Goal: Transaction & Acquisition: Purchase product/service

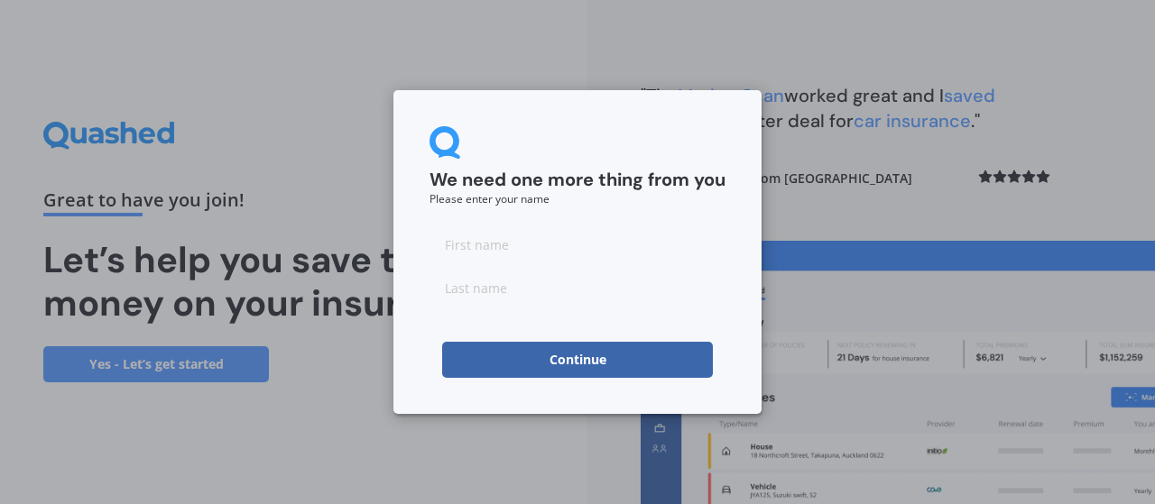
click at [649, 248] on input at bounding box center [577, 244] width 296 height 36
type input "[PERSON_NAME]"
click at [563, 293] on input at bounding box center [577, 288] width 296 height 36
type input "[PERSON_NAME]"
drag, startPoint x: 506, startPoint y: 249, endPoint x: 364, endPoint y: 239, distance: 142.0
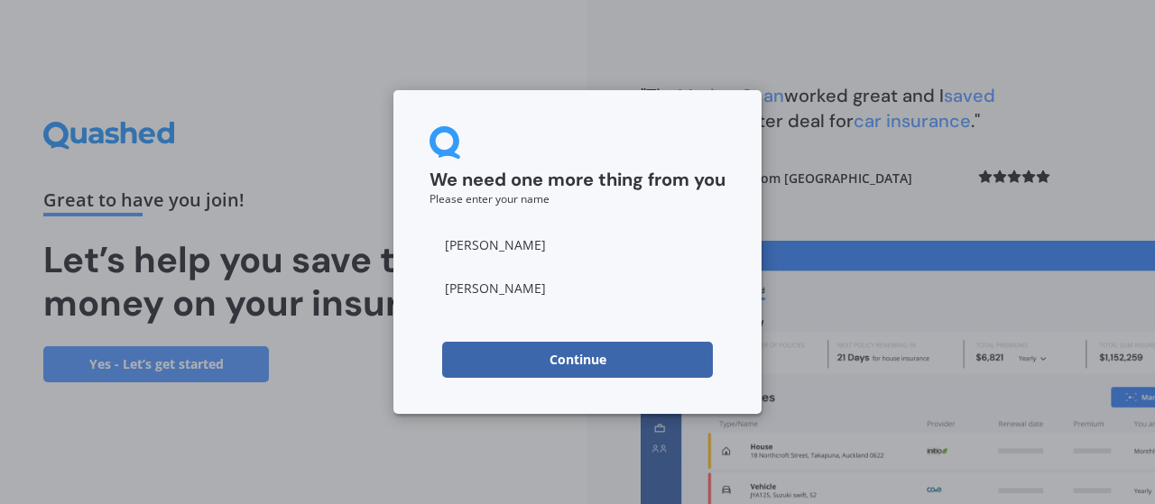
click at [364, 239] on div "We need one more thing from you Please enter your name [PERSON_NAME] Continue" at bounding box center [577, 252] width 1155 height 504
type input "Catrin"
click at [467, 360] on button "Continue" at bounding box center [577, 360] width 271 height 36
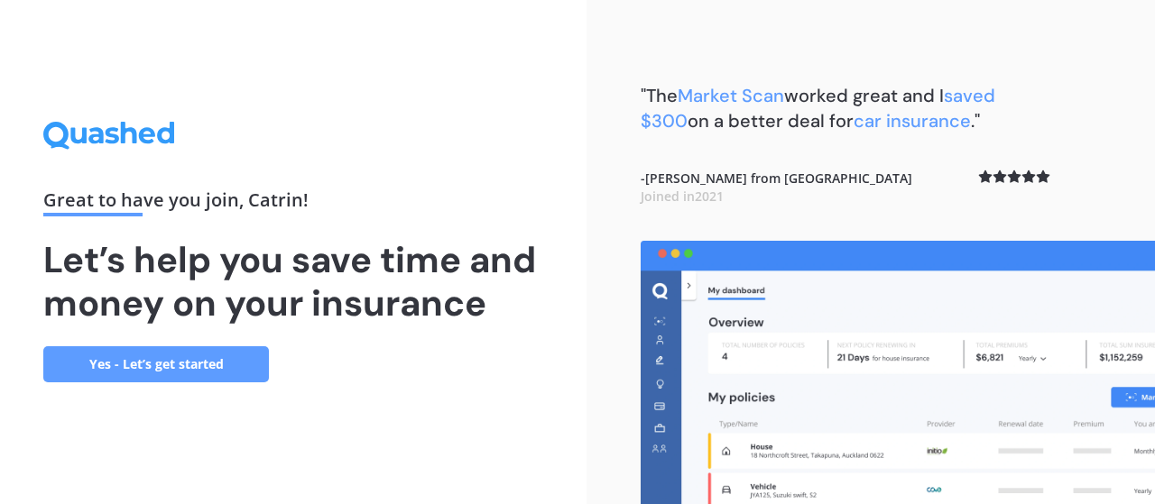
click at [225, 362] on link "Yes - Let’s get started" at bounding box center [155, 364] width 225 height 36
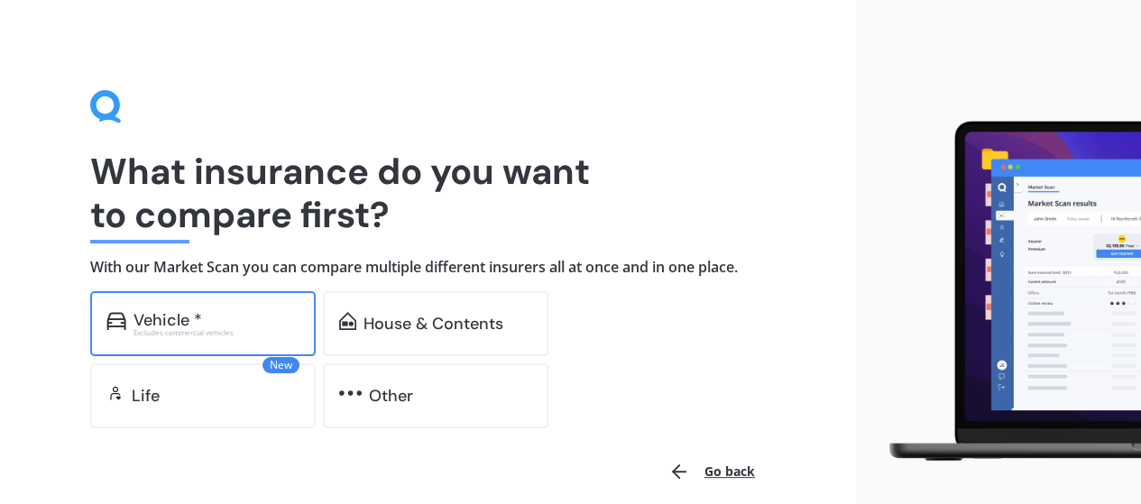
click at [225, 329] on div "Excludes commercial vehicles" at bounding box center [216, 332] width 166 height 7
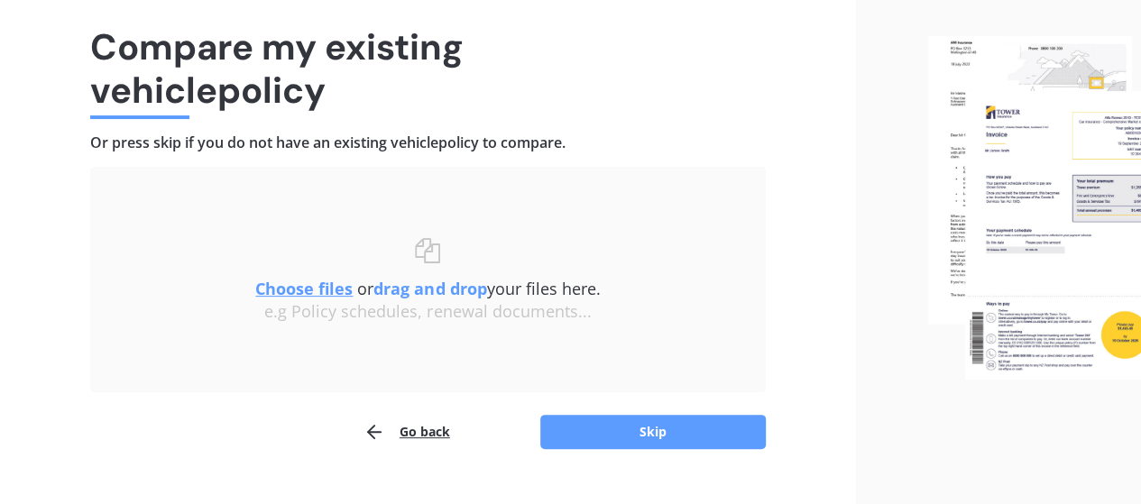
scroll to position [125, 0]
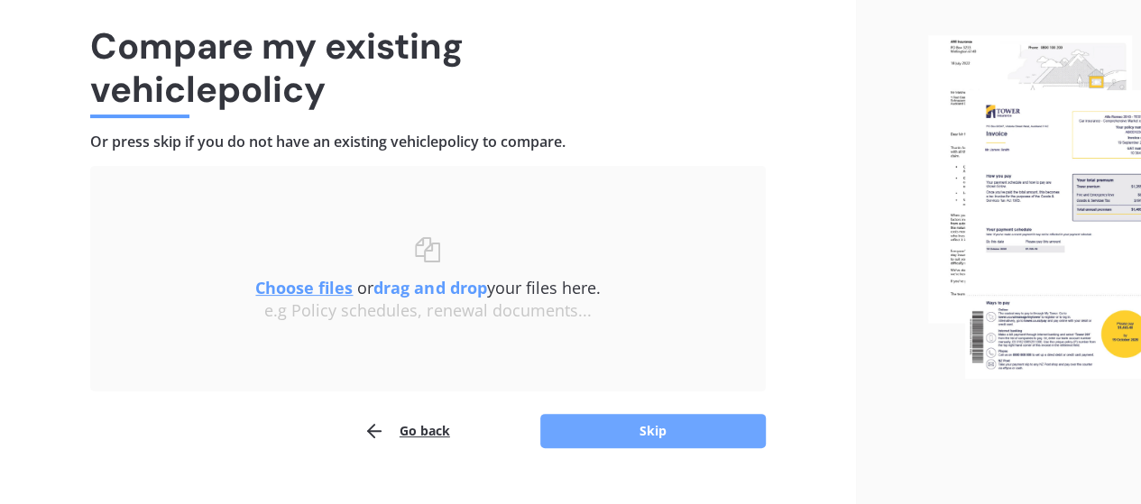
click at [652, 426] on button "Skip" at bounding box center [652, 431] width 225 height 34
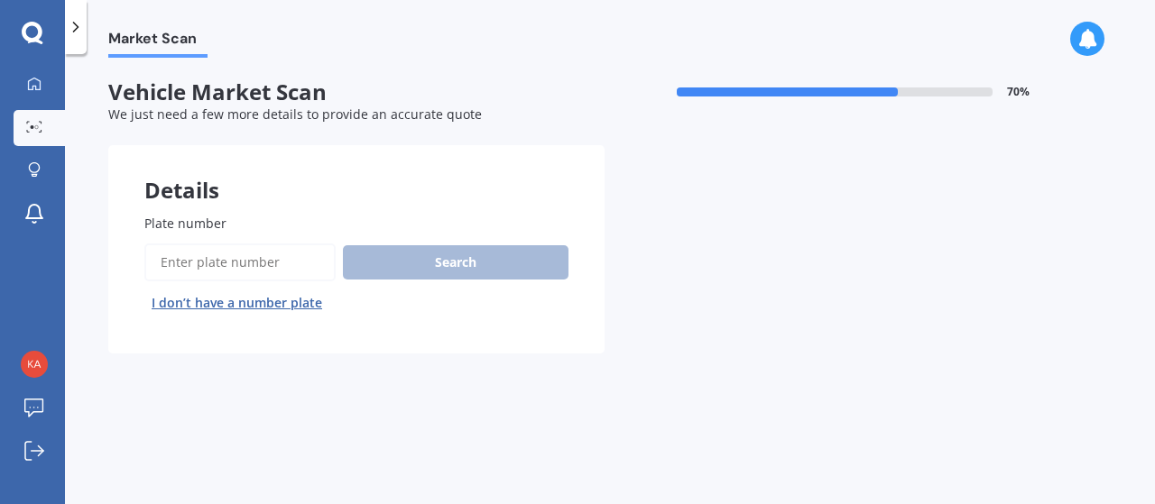
click at [271, 272] on input "Plate number" at bounding box center [239, 263] width 191 height 38
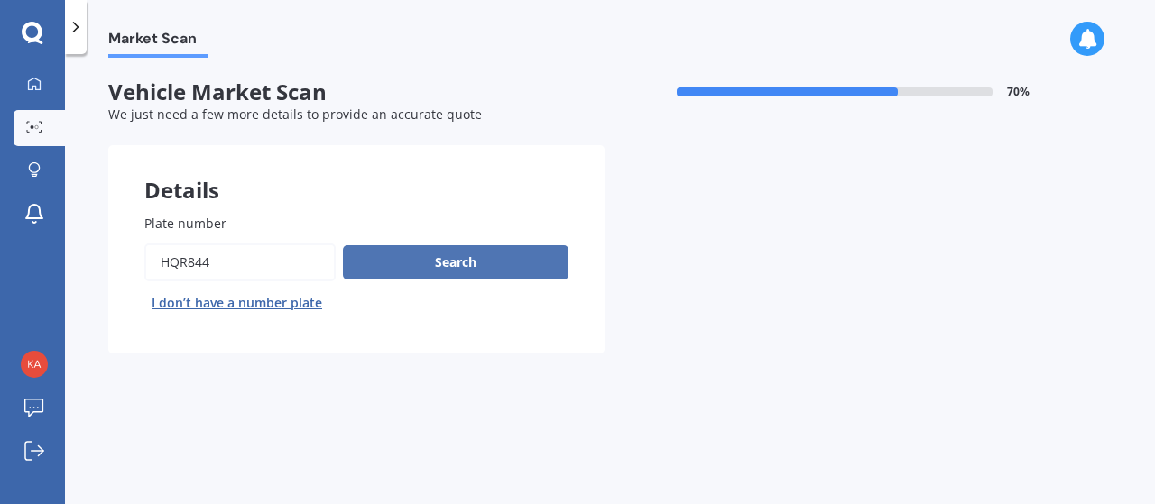
type input "HQR844"
click at [397, 277] on button "Search" at bounding box center [455, 262] width 225 height 34
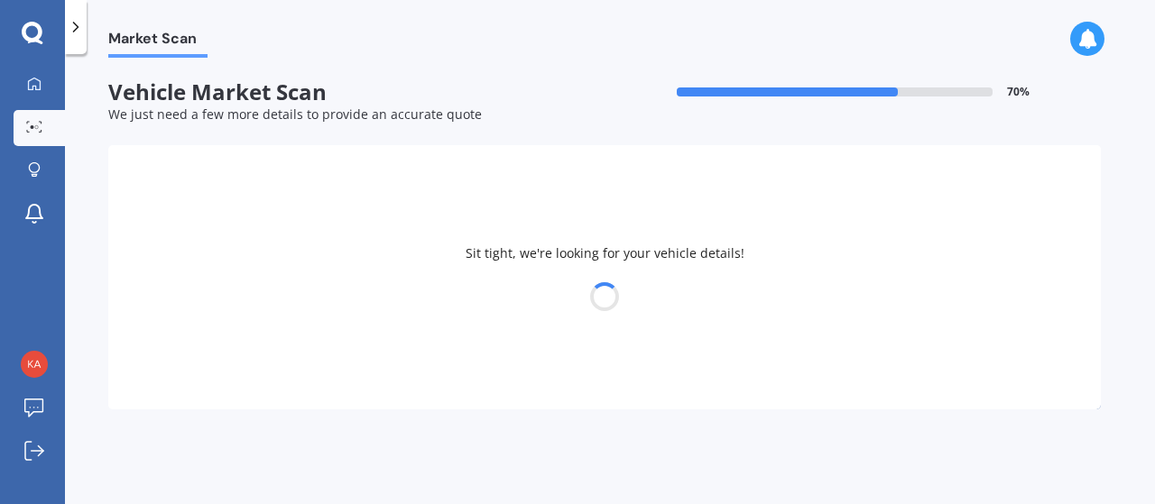
select select "NISSAN"
select select "QASHQAI"
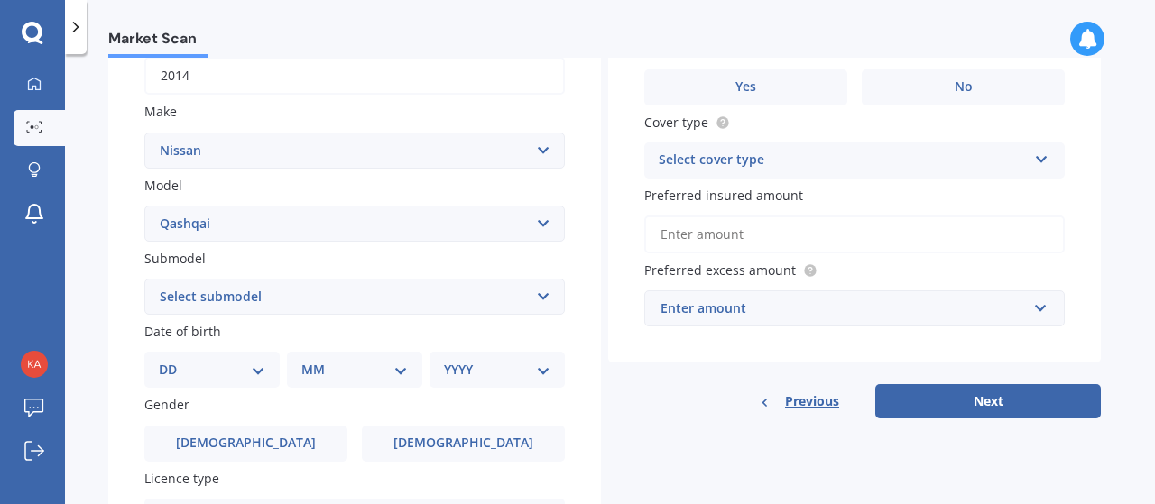
scroll to position [299, 0]
click at [395, 299] on select "Select submodel (All Other) N-TEC ST ST-L Ti Ti-L TI-L E-POWER 1.5PEH TS Turbo …" at bounding box center [354, 296] width 420 height 36
select select "ST-L"
click at [144, 279] on select "Select submodel (All Other) N-TEC ST ST-L Ti Ti-L TI-L E-POWER 1.5PEH TS Turbo …" at bounding box center [354, 296] width 420 height 36
click at [241, 376] on select "DD 01 02 03 04 05 06 07 08 09 10 11 12 13 14 15 16 17 18 19 20 21 22 23 24 25 2…" at bounding box center [212, 369] width 106 height 20
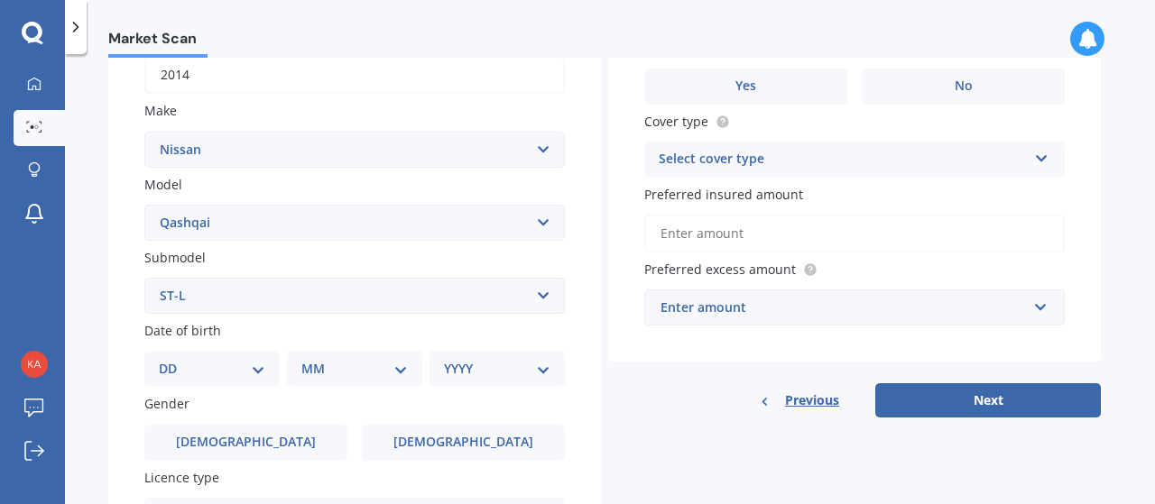
select select "06"
click at [173, 361] on select "DD 01 02 03 04 05 06 07 08 09 10 11 12 13 14 15 16 17 18 19 20 21 22 23 24 25 2…" at bounding box center [212, 369] width 106 height 20
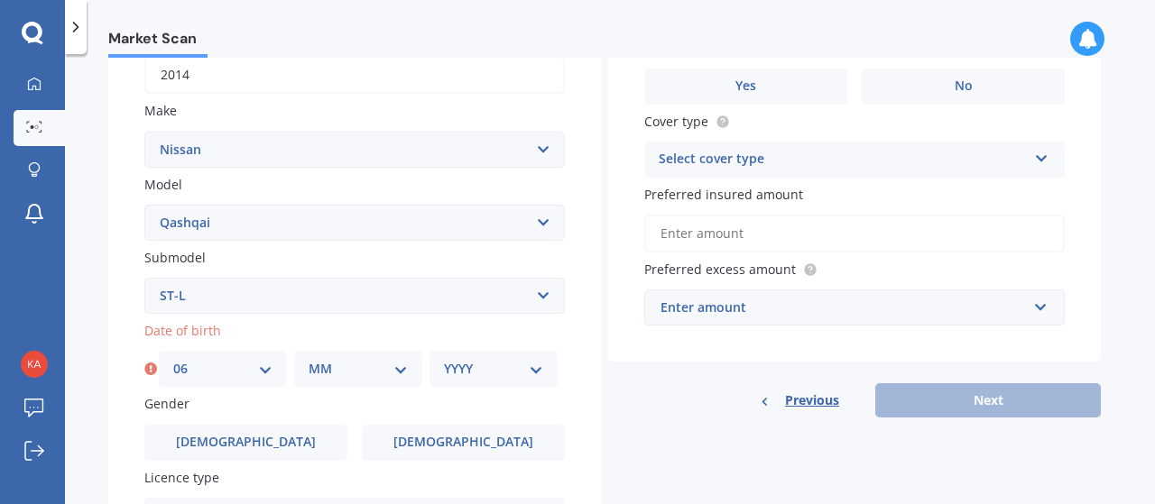
click at [334, 372] on select "MM 01 02 03 04 05 06 07 08 09 10 11 12" at bounding box center [357, 369] width 99 height 20
select select "04"
click at [308, 361] on select "MM 01 02 03 04 05 06 07 08 09 10 11 12" at bounding box center [357, 369] width 99 height 20
click at [474, 373] on select "YYYY 2025 2024 2023 2022 2021 2020 2019 2018 2017 2016 2015 2014 2013 2012 2011…" at bounding box center [493, 369] width 99 height 20
select select "1975"
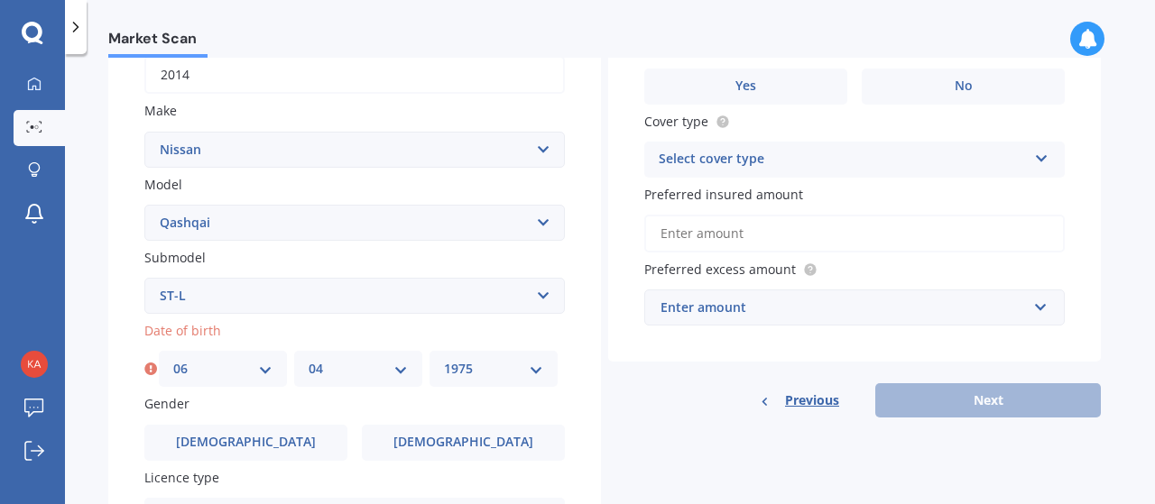
click at [444, 361] on select "YYYY 2025 2024 2023 2022 2021 2020 2019 2018 2017 2016 2015 2014 2013 2012 2011…" at bounding box center [493, 369] width 99 height 20
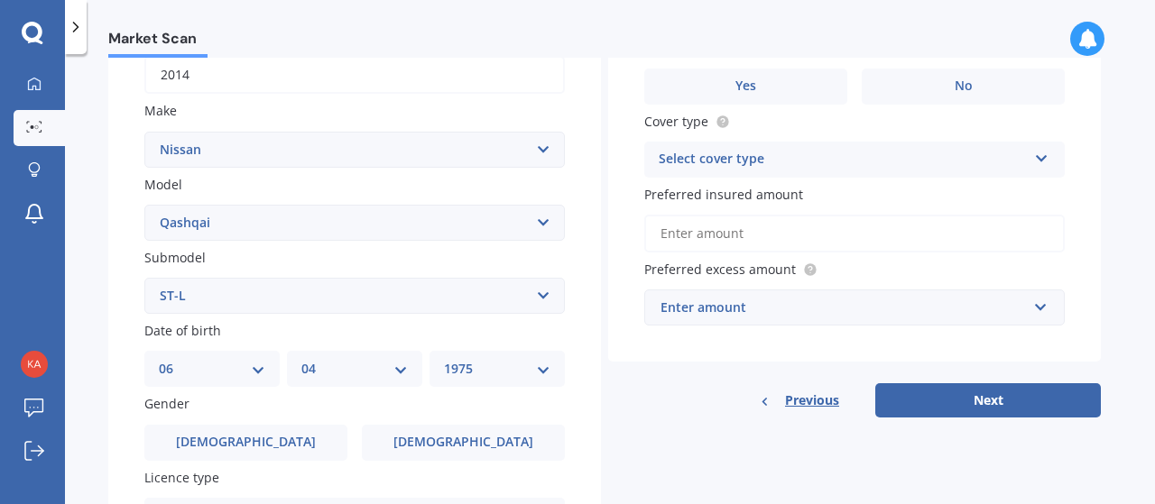
click at [391, 425] on div "Gender [DEMOGRAPHIC_DATA] [DEMOGRAPHIC_DATA]" at bounding box center [354, 427] width 420 height 66
drag, startPoint x: 390, startPoint y: 434, endPoint x: 391, endPoint y: 425, distance: 9.1
click at [391, 425] on div "Gender [DEMOGRAPHIC_DATA] [DEMOGRAPHIC_DATA]" at bounding box center [354, 427] width 420 height 66
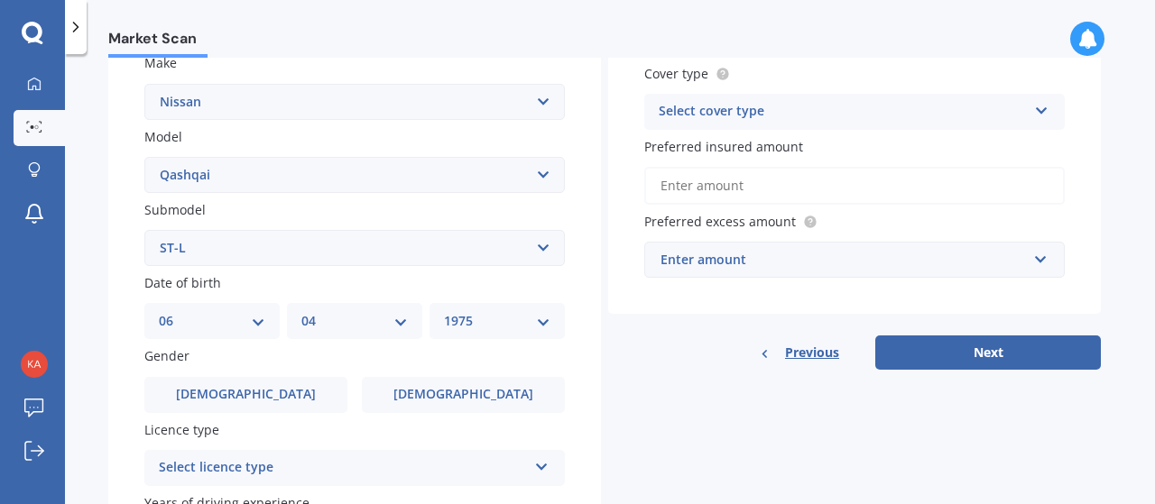
scroll to position [327, 0]
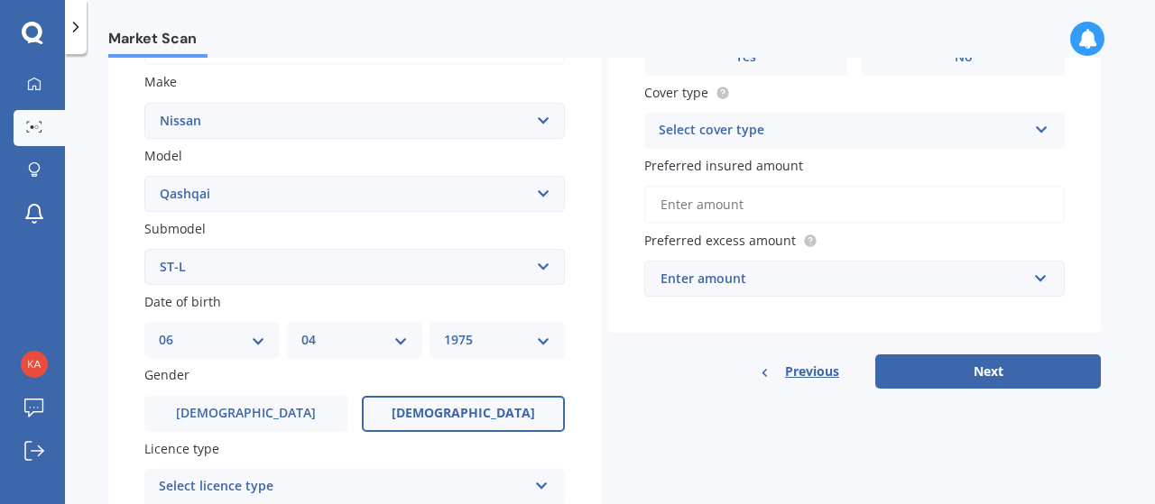
click at [435, 398] on label "[DEMOGRAPHIC_DATA]" at bounding box center [463, 414] width 203 height 36
click at [0, 0] on input "[DEMOGRAPHIC_DATA]" at bounding box center [0, 0] width 0 height 0
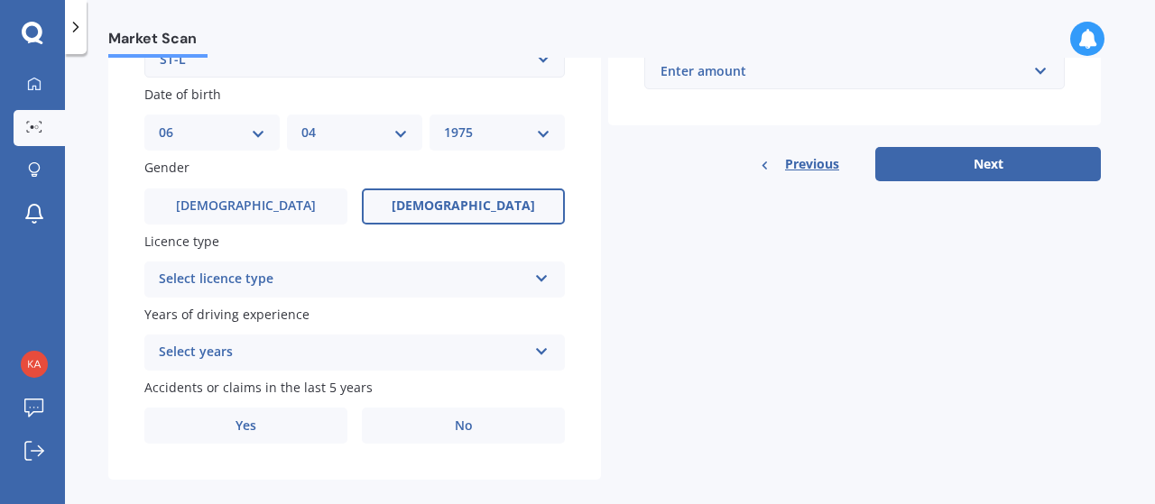
scroll to position [537, 0]
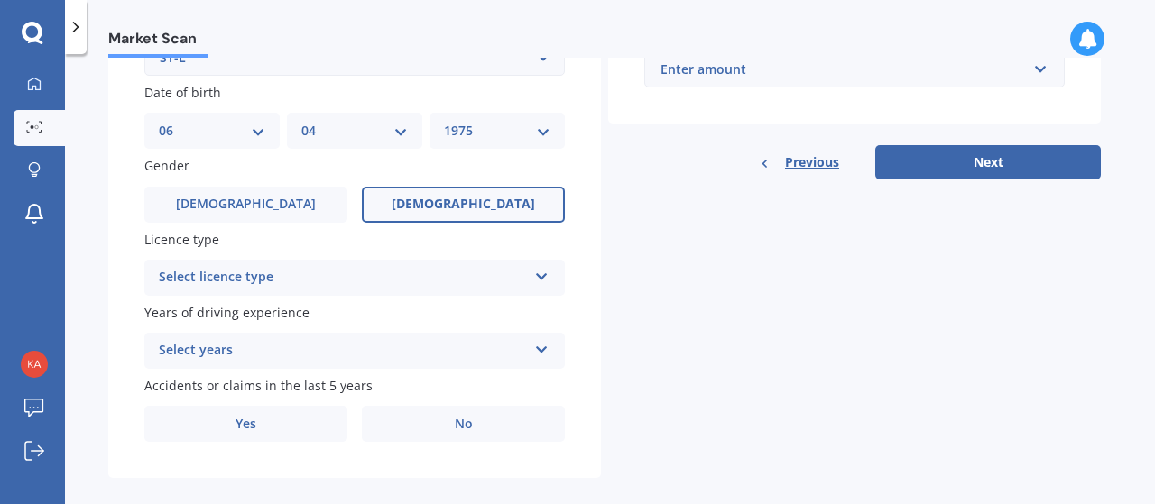
click at [441, 268] on div "Select licence type NZ Full NZ Restricted NZ Learners [GEOGRAPHIC_DATA] [GEOGRA…" at bounding box center [354, 278] width 420 height 36
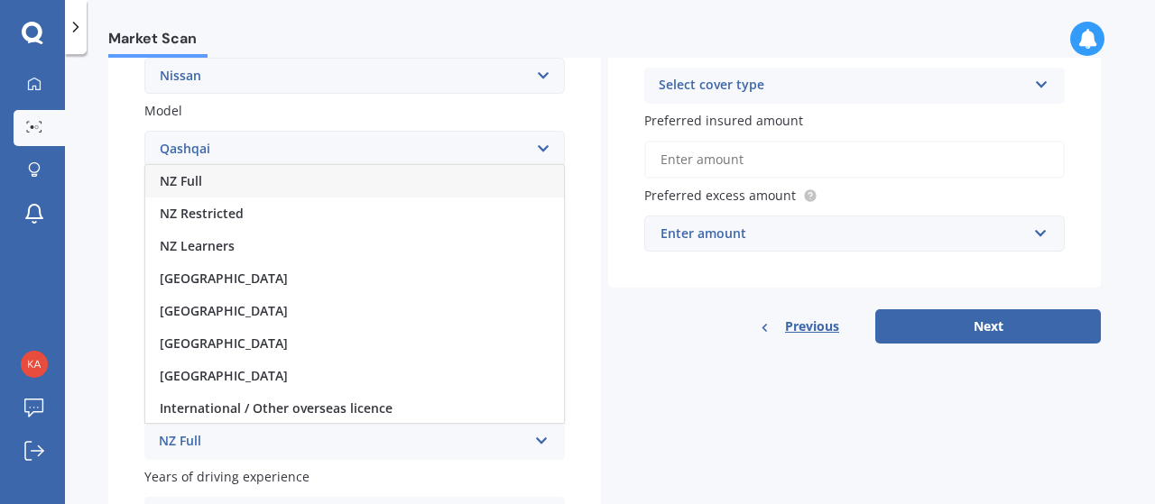
click at [375, 190] on div "NZ Full" at bounding box center [354, 181] width 419 height 32
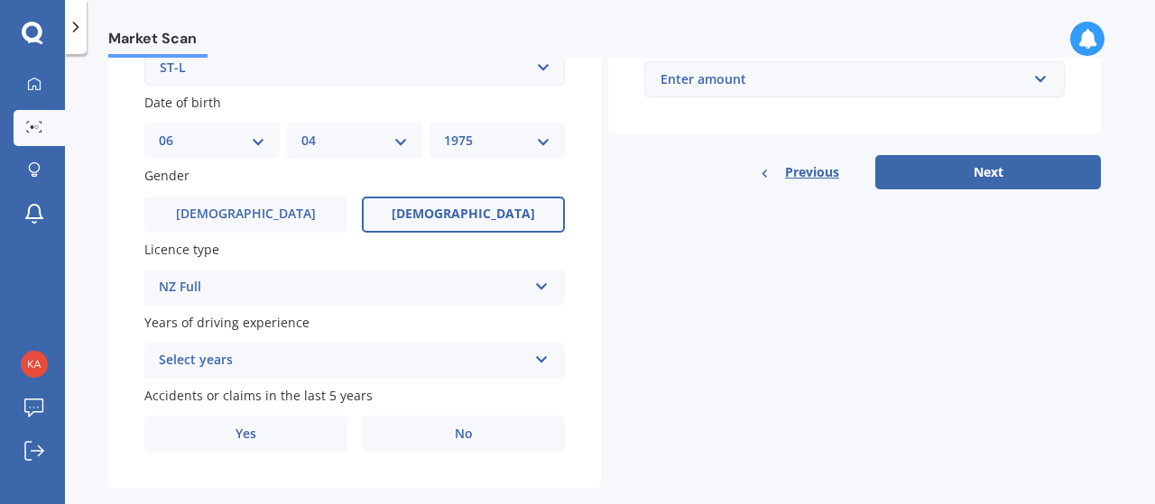
scroll to position [560, 0]
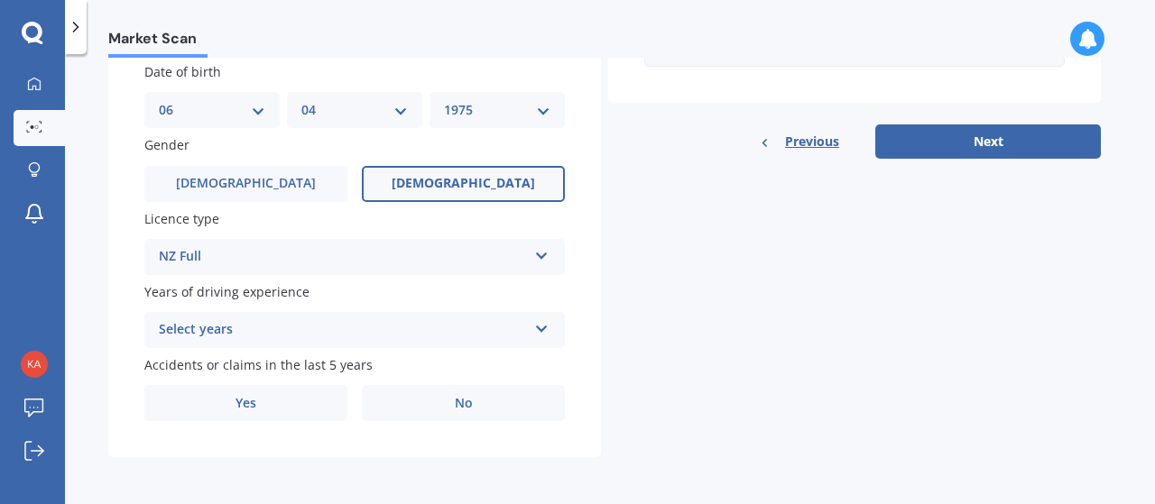
click at [346, 333] on div "Select years" at bounding box center [343, 330] width 368 height 22
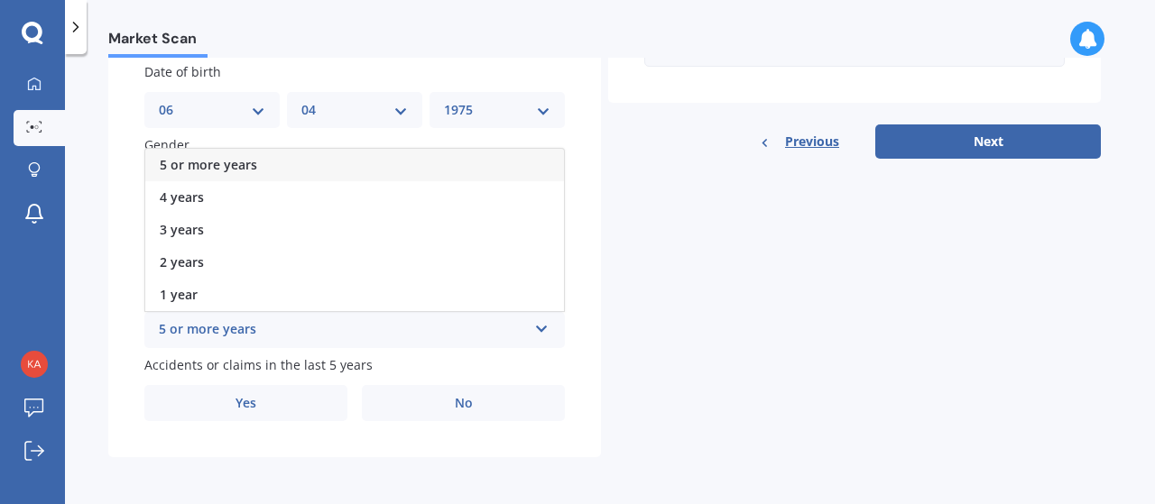
click at [345, 158] on div "5 or more years" at bounding box center [354, 165] width 419 height 32
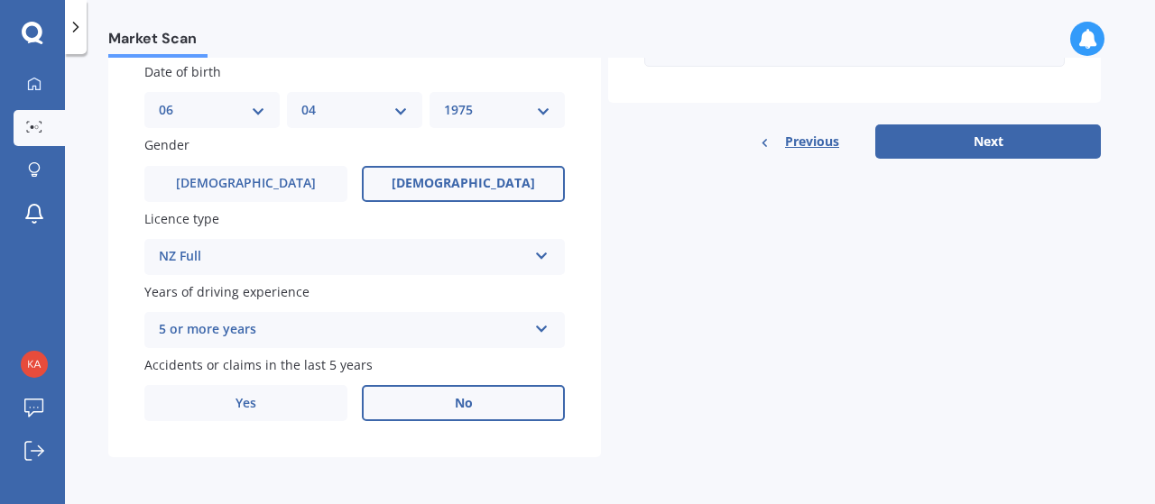
click at [386, 402] on label "No" at bounding box center [463, 403] width 203 height 36
click at [0, 0] on input "No" at bounding box center [0, 0] width 0 height 0
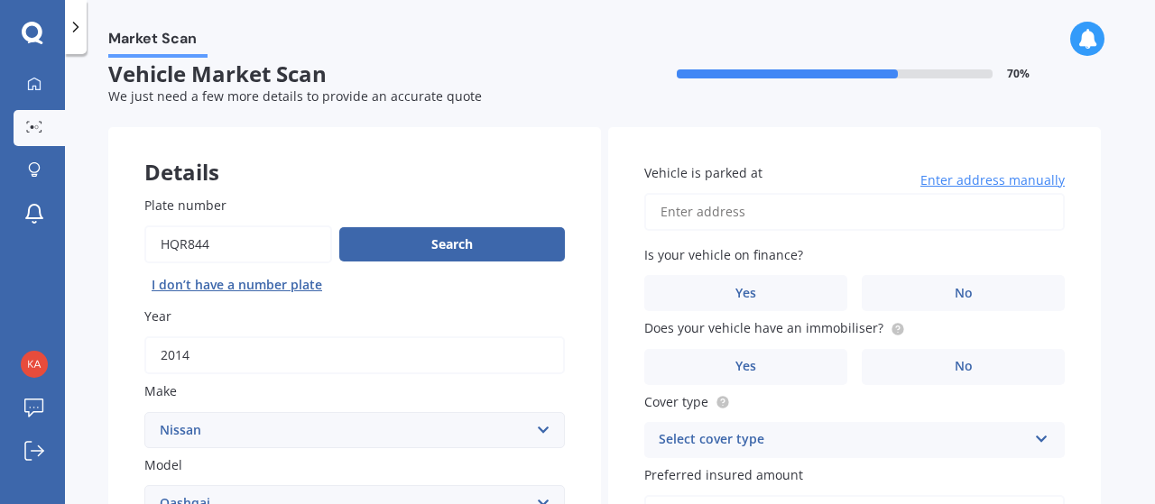
scroll to position [0, 0]
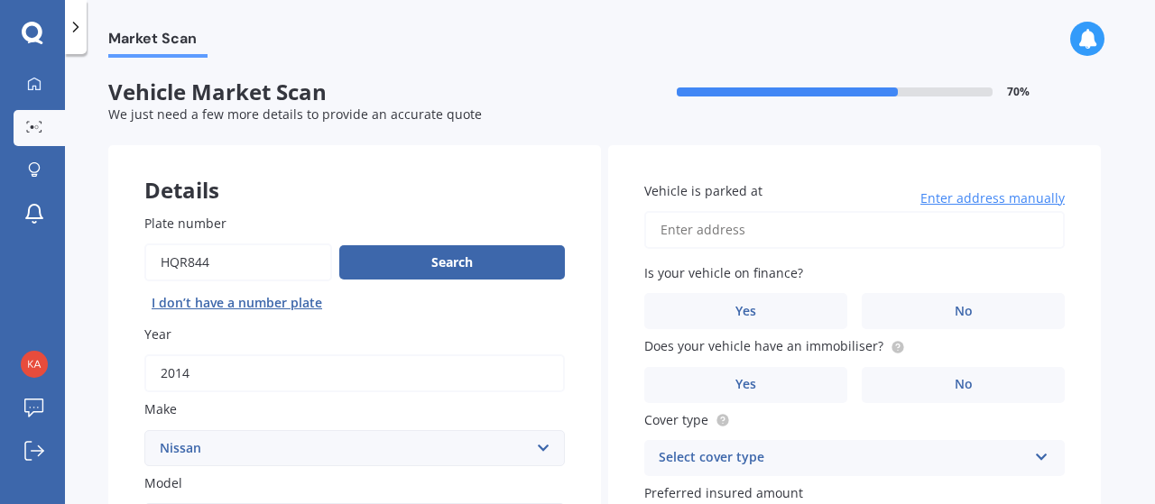
click at [725, 221] on input "Vehicle is parked at" at bounding box center [854, 230] width 420 height 38
type input "[STREET_ADDRESS]"
click at [736, 243] on input "[STREET_ADDRESS]" at bounding box center [854, 230] width 420 height 38
drag, startPoint x: 655, startPoint y: 234, endPoint x: 1106, endPoint y: 244, distance: 451.1
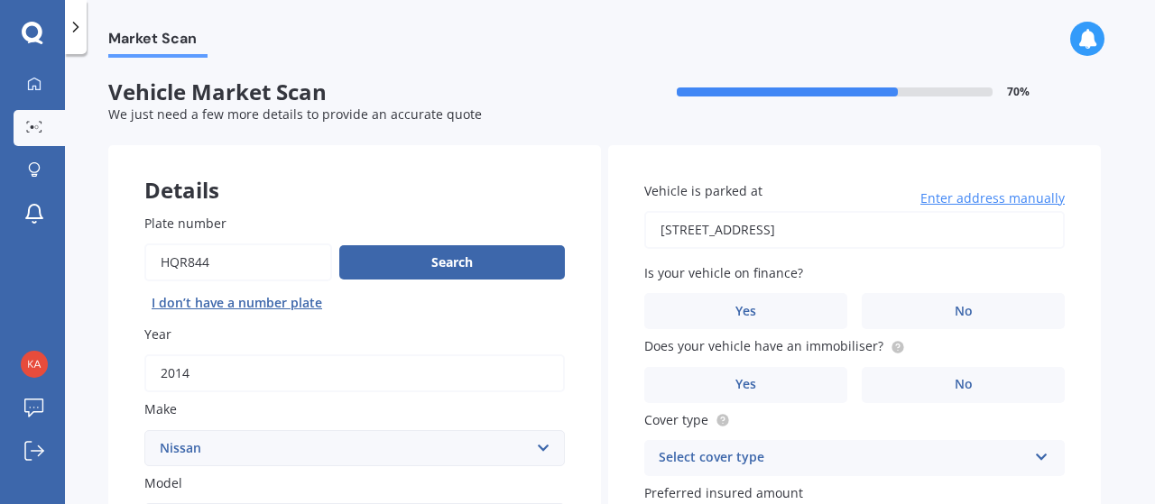
click at [1106, 244] on div "Market Scan Vehicle Market Scan 70 % We just need a few more details to provide…" at bounding box center [610, 283] width 1090 height 450
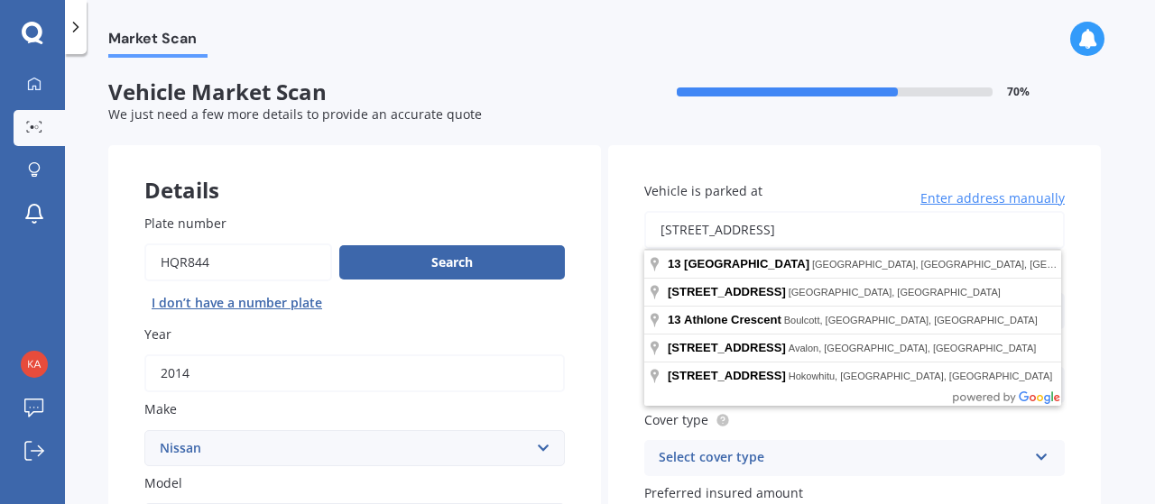
type input "[STREET_ADDRESS]"
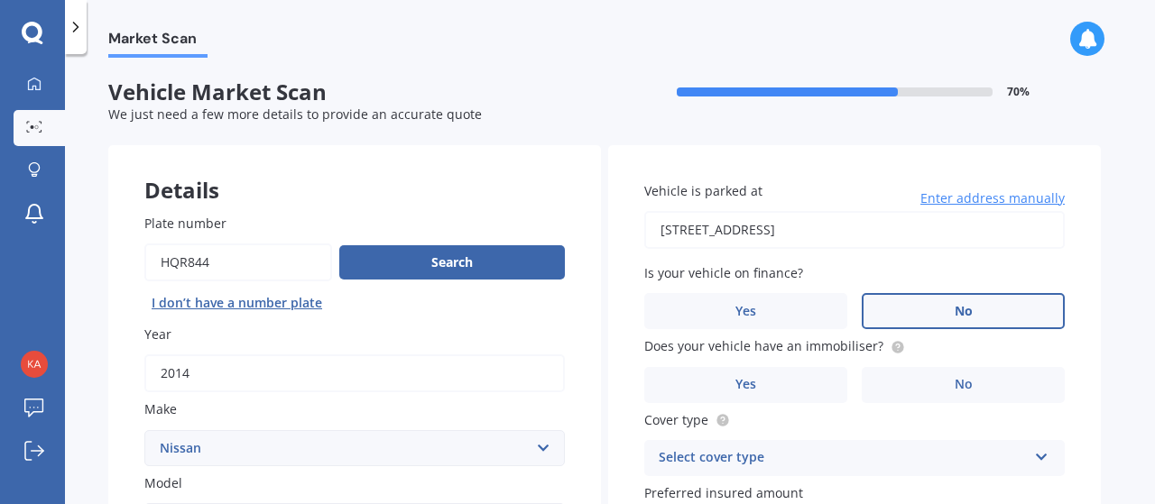
click at [918, 308] on label "No" at bounding box center [962, 311] width 203 height 36
click at [0, 0] on input "No" at bounding box center [0, 0] width 0 height 0
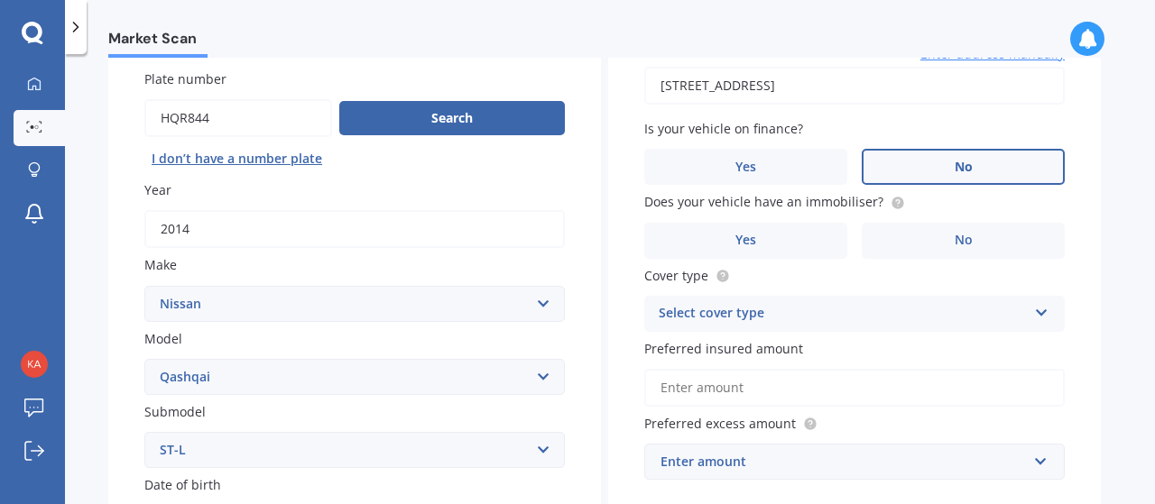
scroll to position [145, 0]
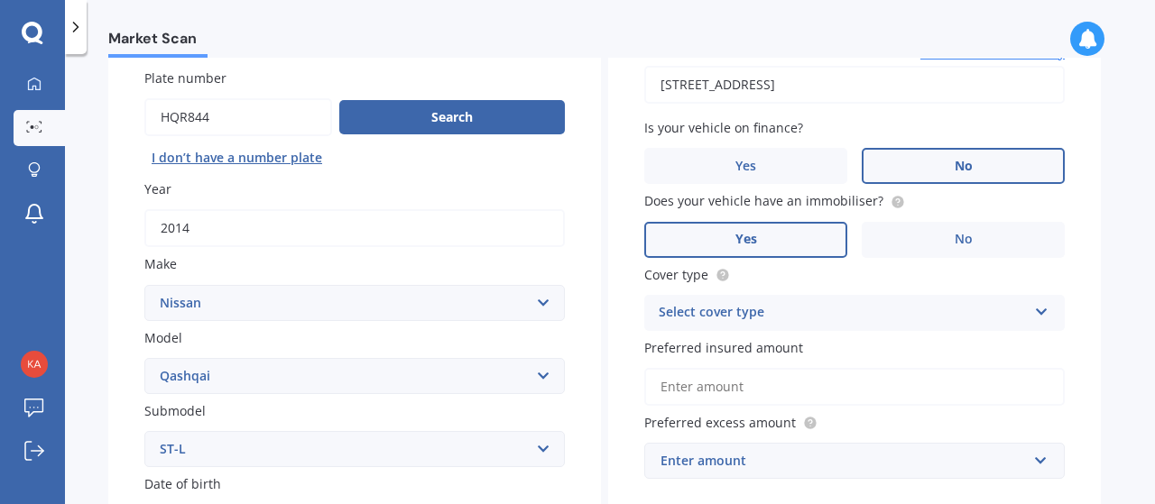
click at [823, 244] on label "Yes" at bounding box center [745, 240] width 203 height 36
click at [0, 0] on input "Yes" at bounding box center [0, 0] width 0 height 0
click at [794, 313] on div "Select cover type" at bounding box center [842, 313] width 368 height 22
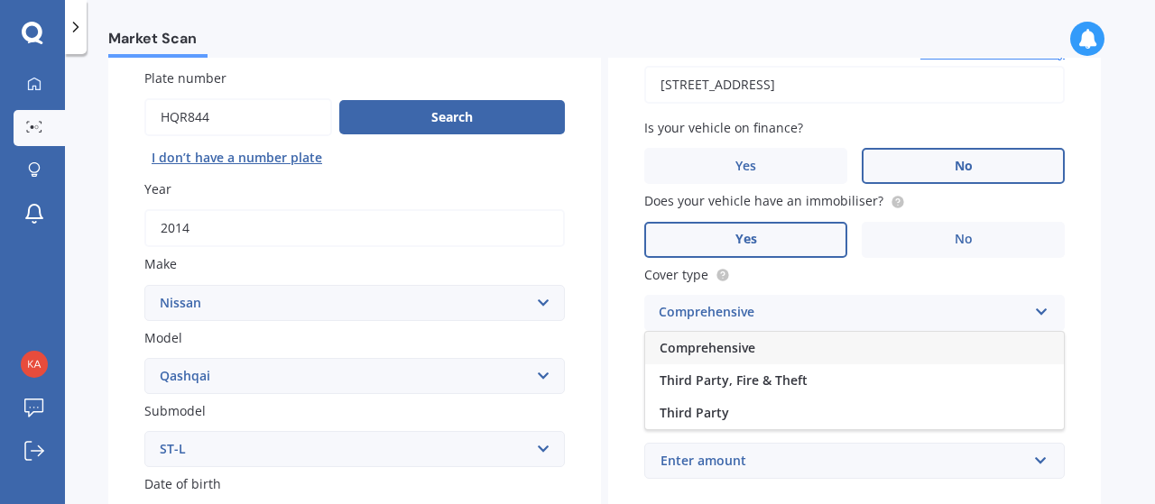
click at [783, 351] on div "Comprehensive" at bounding box center [854, 348] width 419 height 32
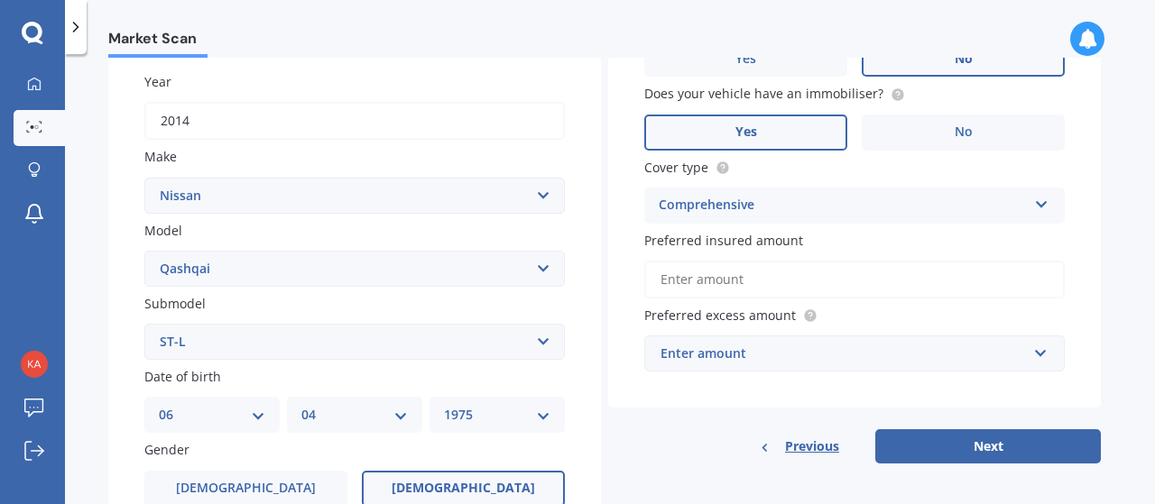
scroll to position [254, 0]
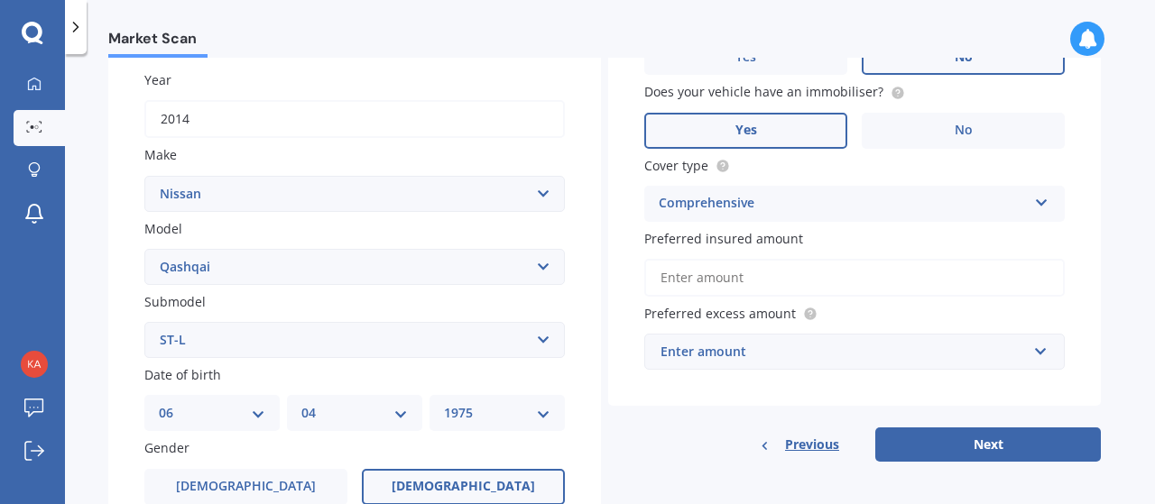
click at [781, 282] on input "Preferred insured amount" at bounding box center [854, 278] width 420 height 38
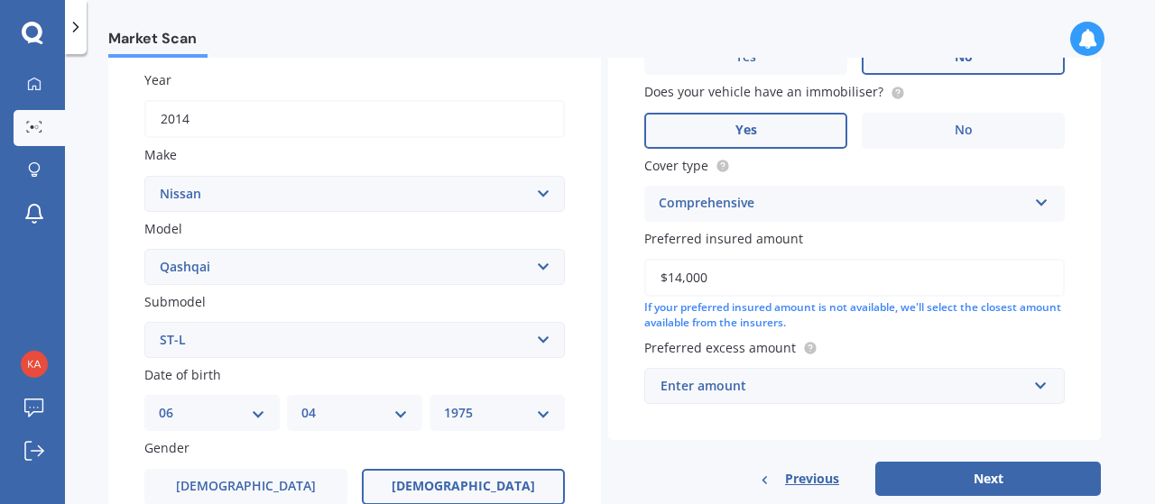
type input "$14,000"
click at [757, 380] on div "Enter amount" at bounding box center [843, 386] width 366 height 20
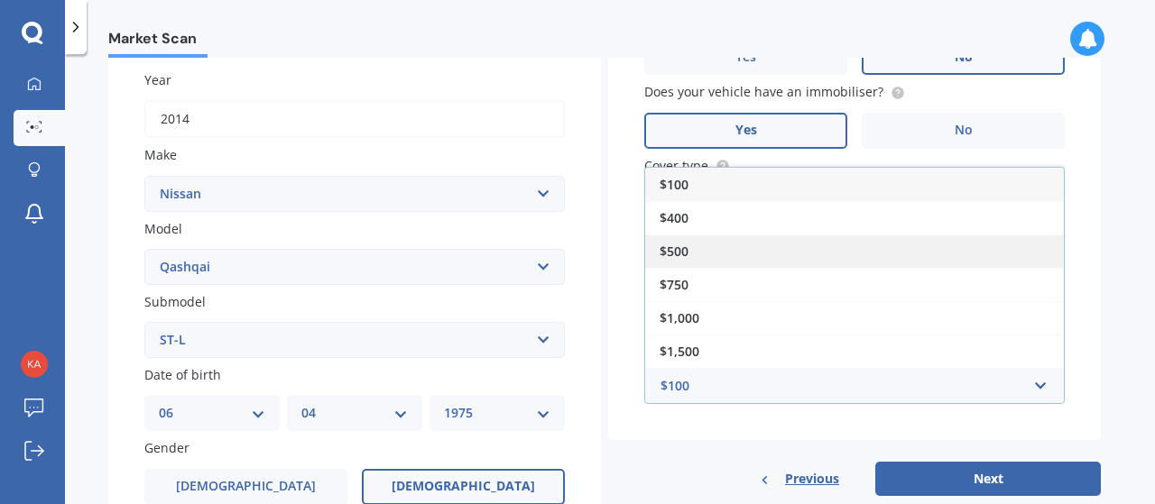
click at [736, 246] on div "$500" at bounding box center [854, 251] width 419 height 33
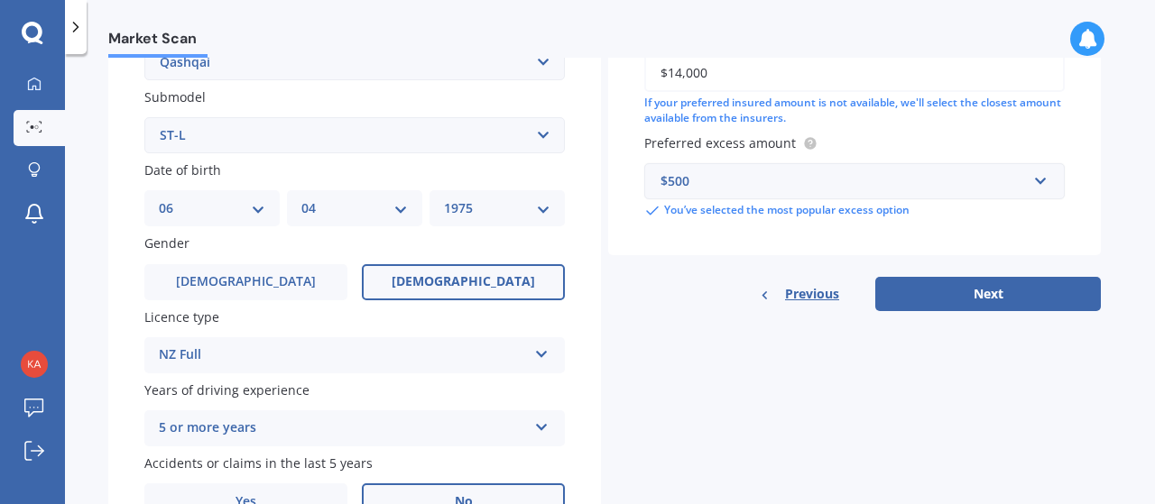
scroll to position [463, 0]
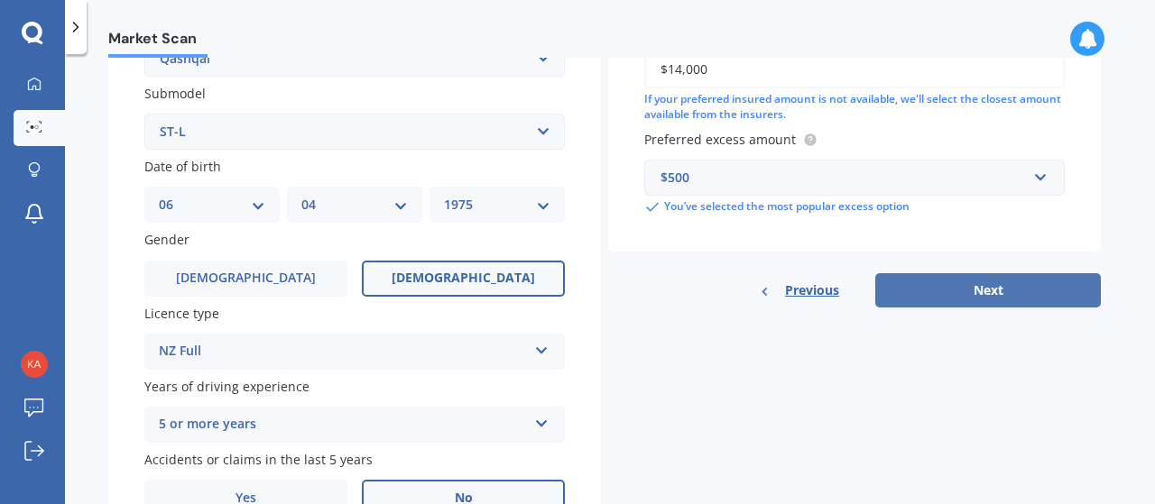
click at [952, 290] on button "Next" at bounding box center [987, 290] width 225 height 34
select select "06"
select select "04"
select select "1975"
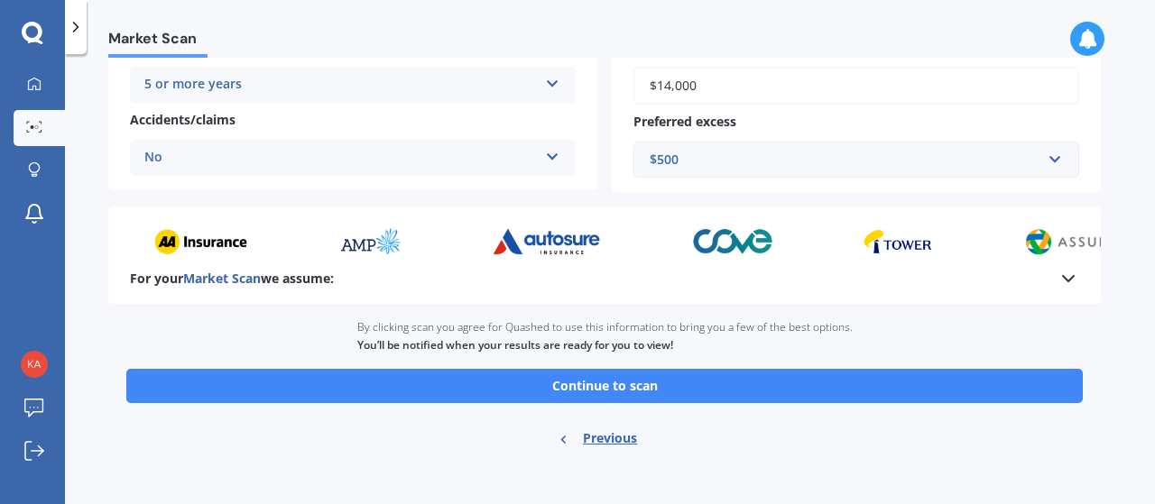
scroll to position [428, 0]
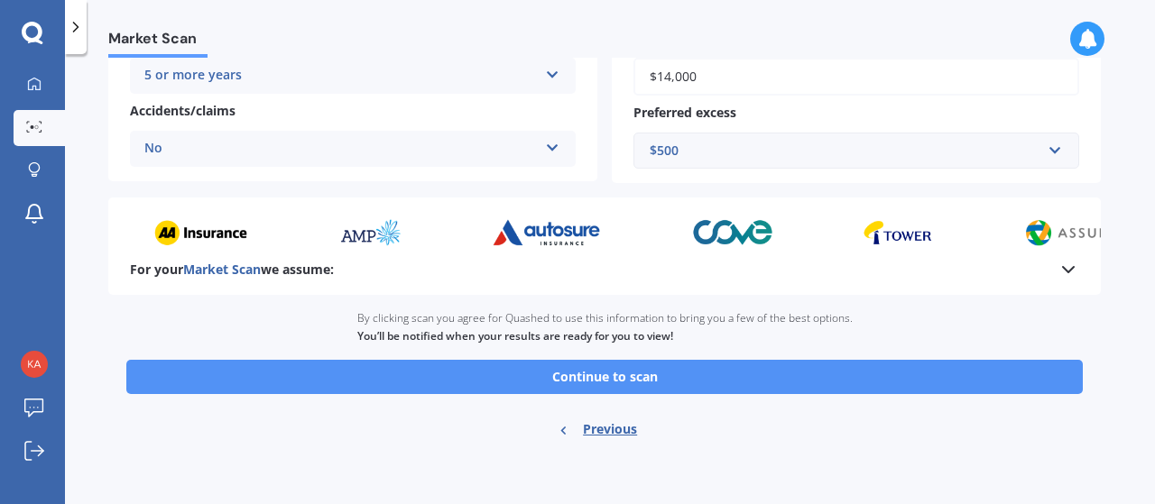
click at [741, 376] on button "Continue to scan" at bounding box center [604, 377] width 956 height 34
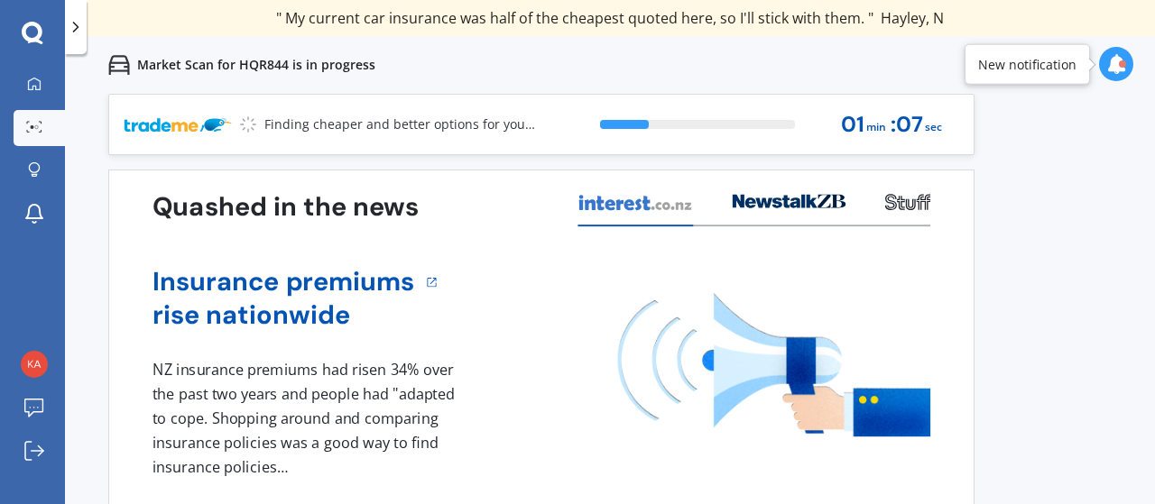
scroll to position [23, 0]
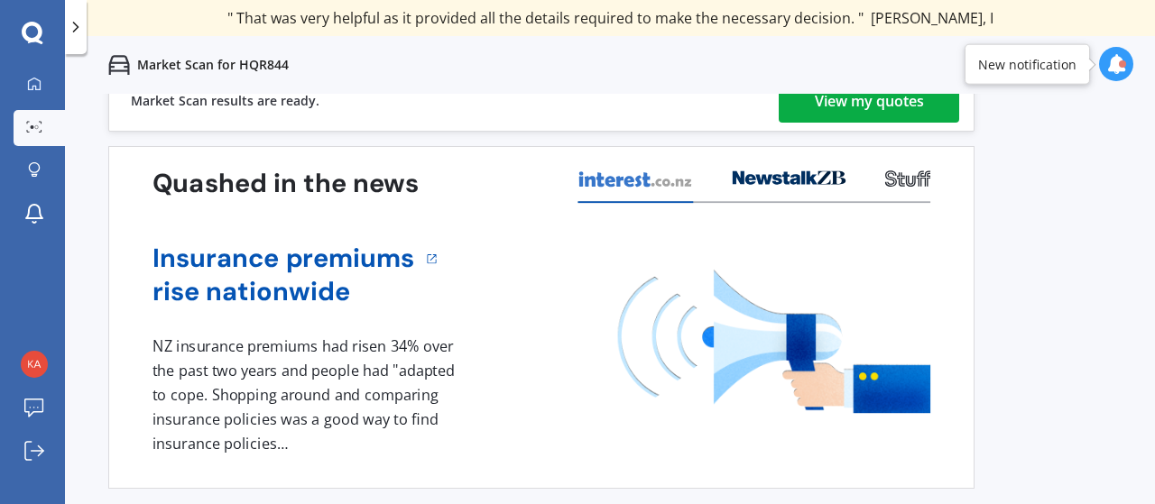
click at [922, 106] on div "View my quotes" at bounding box center [868, 100] width 109 height 43
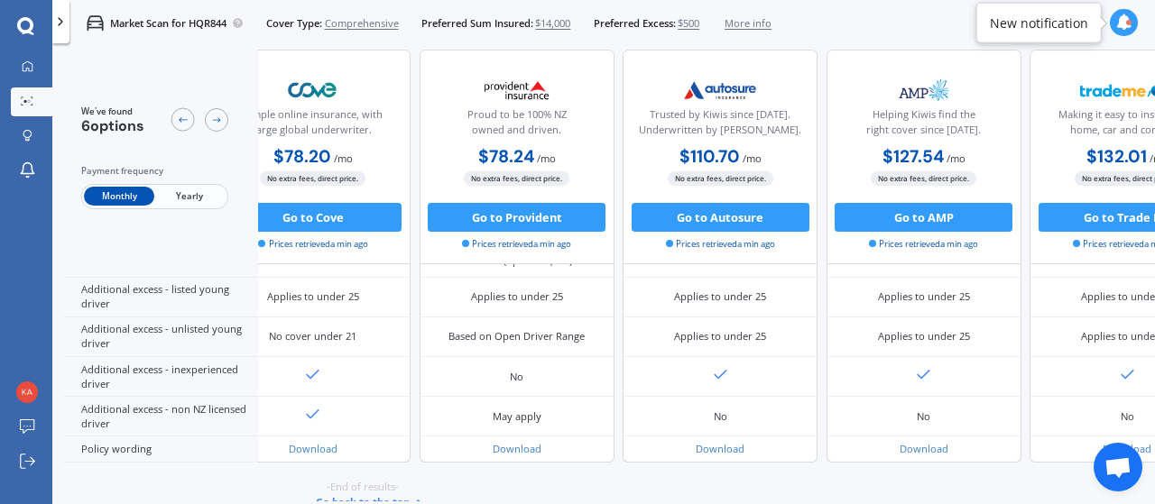
scroll to position [899, 308]
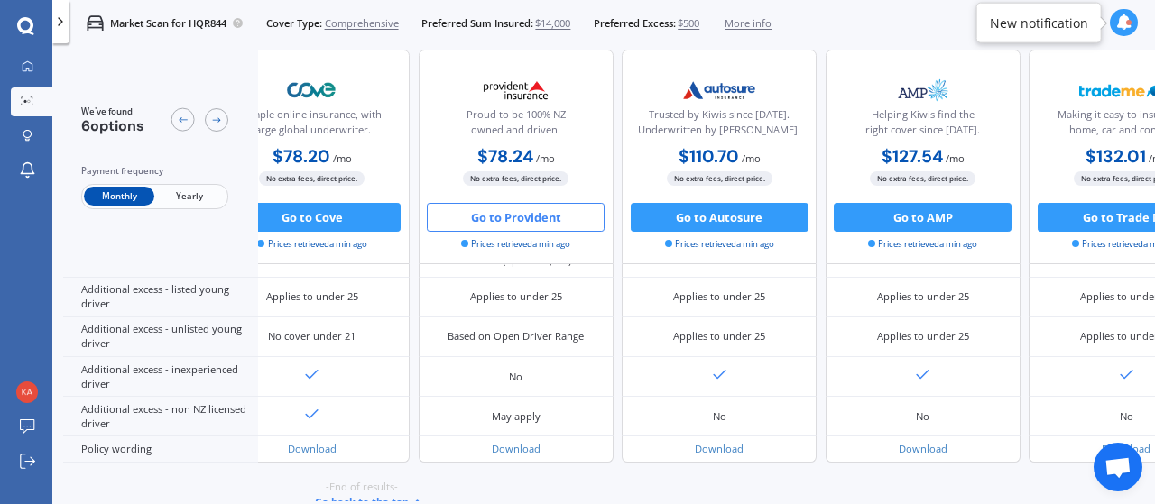
click at [544, 225] on button "Go to Provident" at bounding box center [516, 217] width 178 height 29
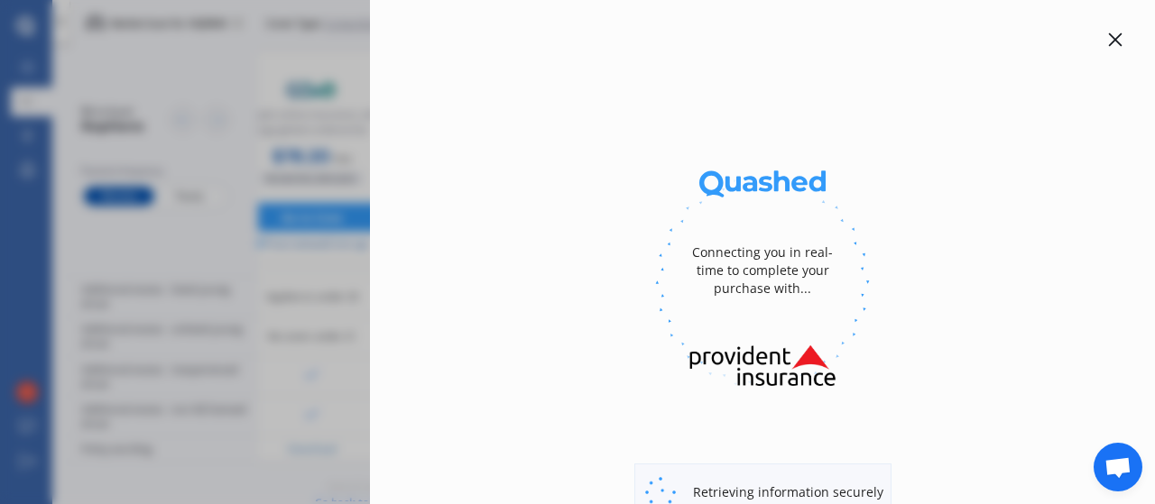
select select "full"
select select "[STREET_ADDRESS]"
select select "NISSAN"
select select "QASHQAI"
select select "NO"
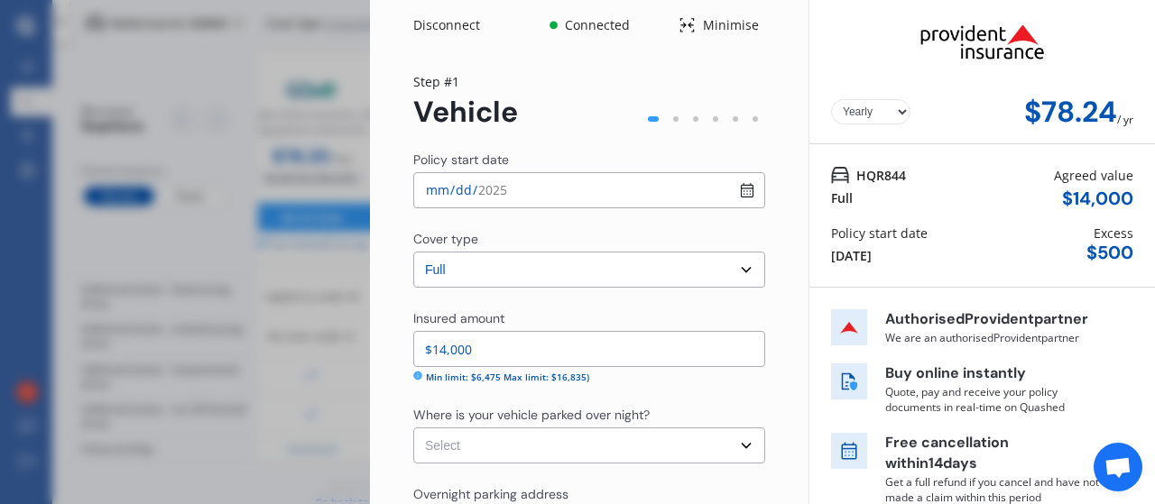
select select "Monthly"
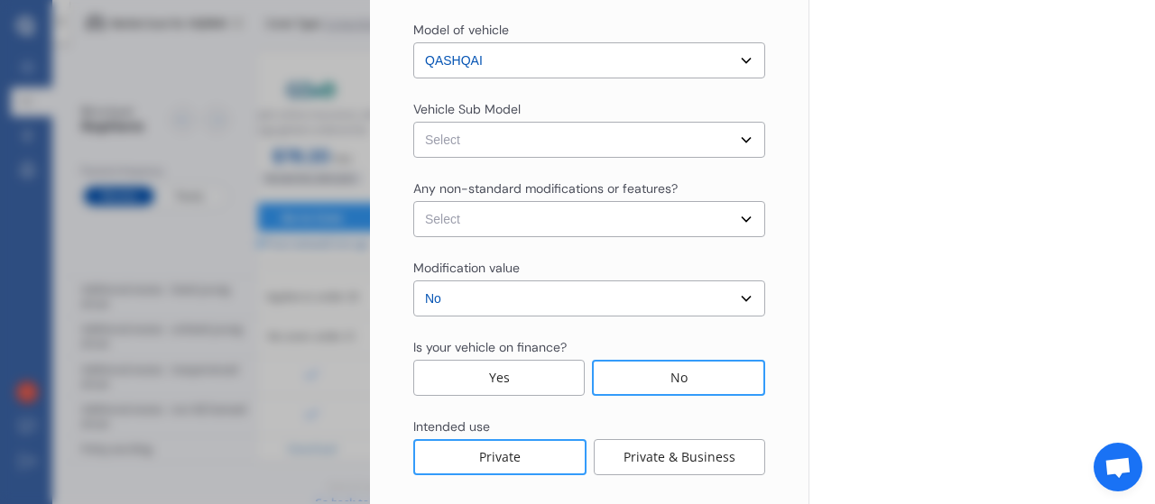
scroll to position [702, 0]
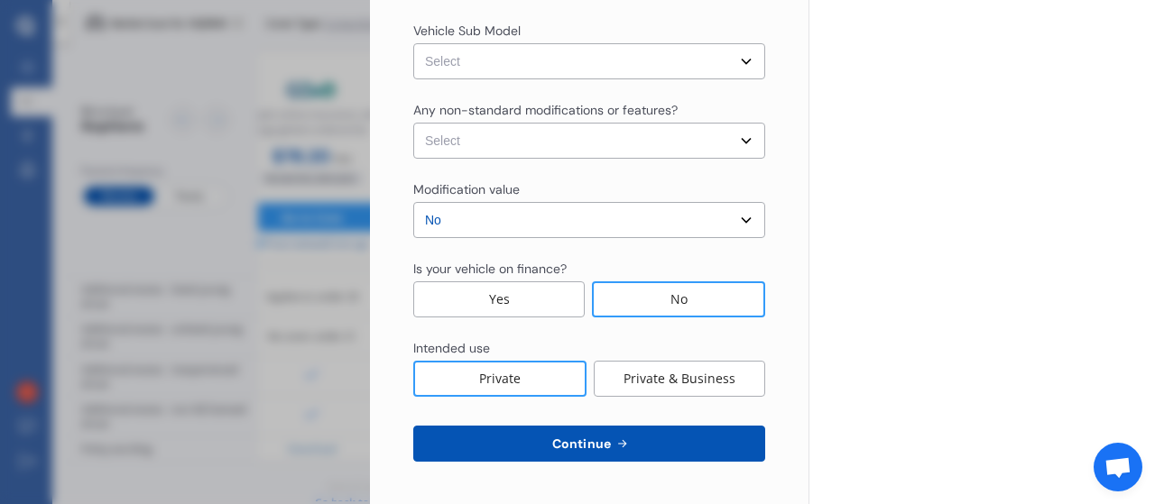
click at [590, 432] on button "Continue" at bounding box center [589, 444] width 352 height 36
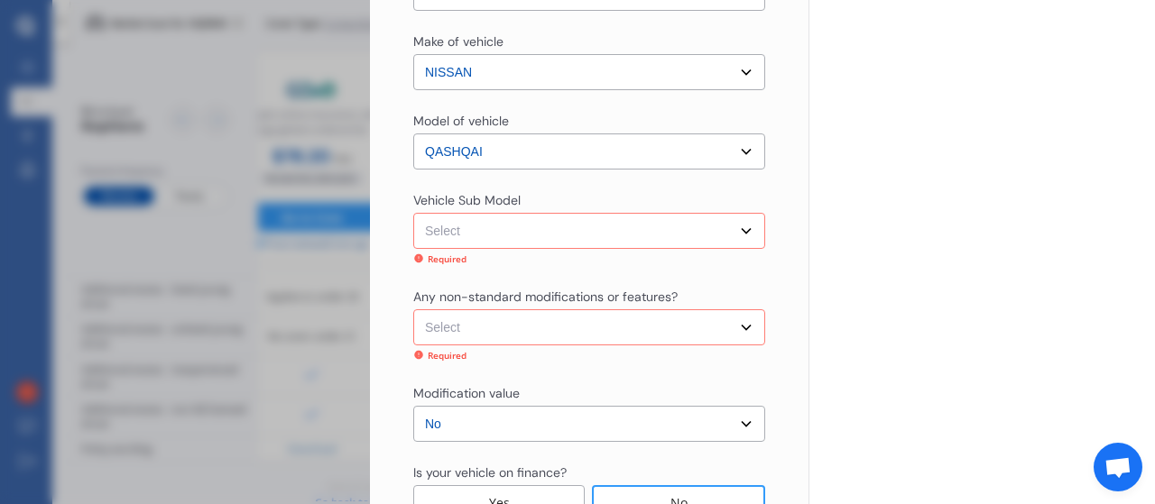
scroll to position [406, 0]
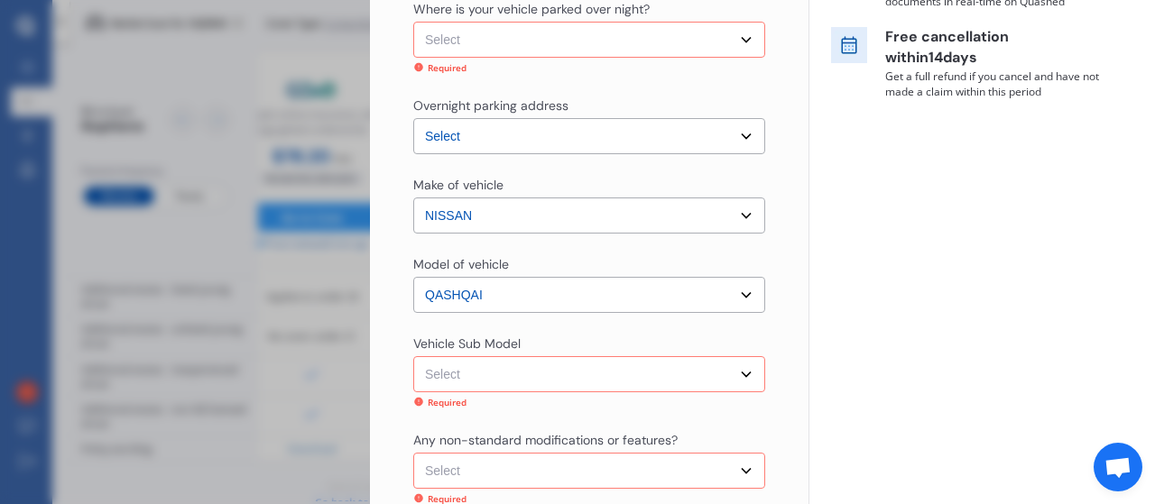
click at [581, 41] on select "Select Garage (fully enclosed) Off Street Parking Other" at bounding box center [589, 40] width 352 height 36
select select "GARAGE"
click at [413, 22] on select "Select Garage (fully enclosed) Off Street Parking Other" at bounding box center [589, 40] width 352 height 36
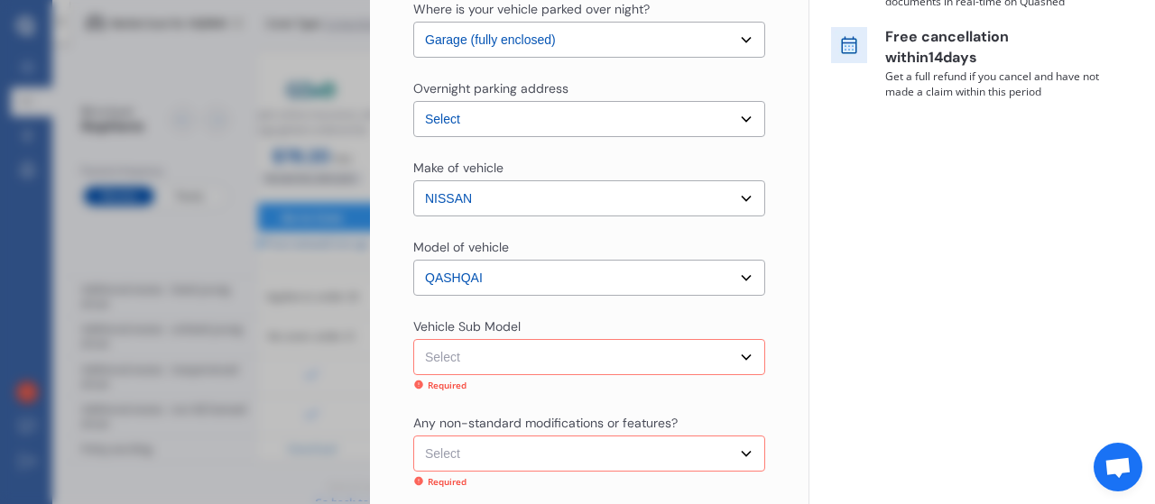
click at [539, 353] on select "Select Qashqai J11 ST-L Hatchback 5dr Xtronic 1sp 2.0i" at bounding box center [589, 357] width 352 height 36
select select "NZVNISS2014AECB"
click at [413, 339] on select "Select Qashqai J11 ST-L Hatchback 5dr Xtronic 1sp 2.0i" at bounding box center [589, 357] width 352 height 36
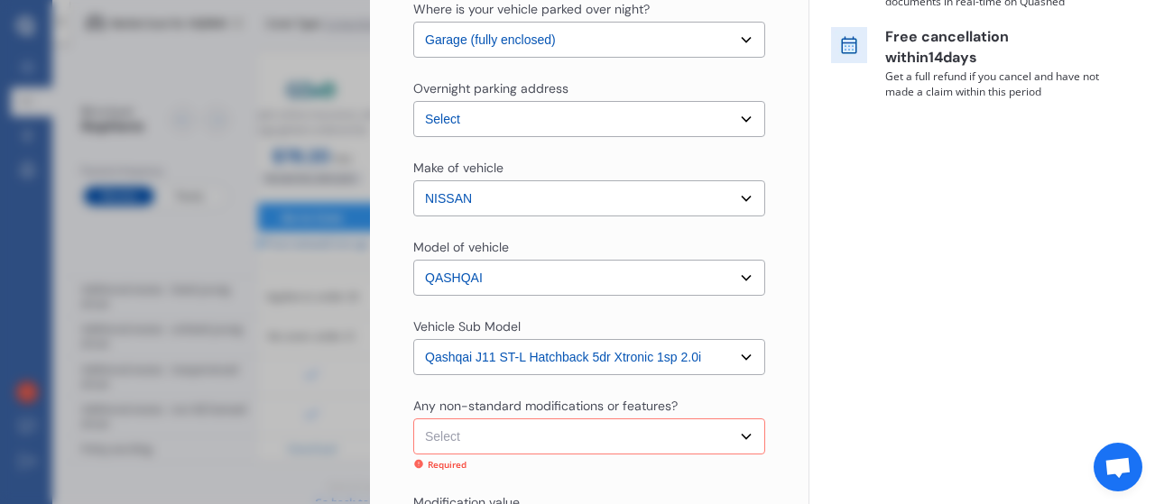
click at [526, 430] on select "Select None [MEDICAL_DATA] System(NOS) Roll Cage Full Racing Harness" at bounding box center [589, 437] width 352 height 36
select select "none"
click at [413, 419] on select "Select None [MEDICAL_DATA] System(NOS) Roll Cage Full Racing Harness" at bounding box center [589, 437] width 352 height 36
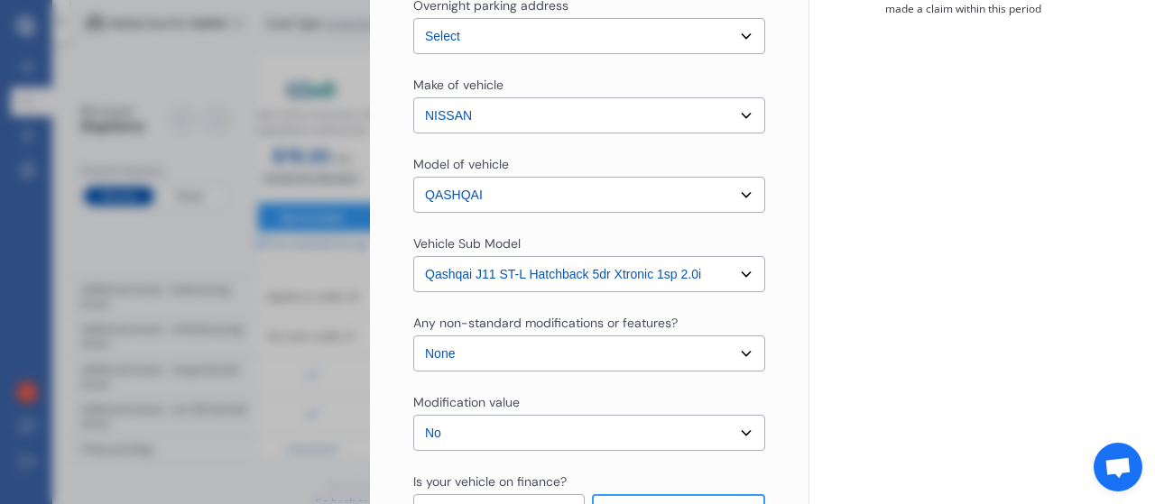
scroll to position [490, 0]
click at [566, 331] on div "Any non-standard modifications or features?" at bounding box center [589, 324] width 352 height 22
click at [559, 359] on select "Select None [MEDICAL_DATA] System(NOS) Roll Cage Full Racing Harness" at bounding box center [589, 353] width 352 height 36
click at [823, 371] on div "Yearly Monthly $78.24 / mo HQR844 Full Agreed value $ 14,000 Policy start date …" at bounding box center [981, 113] width 346 height 1207
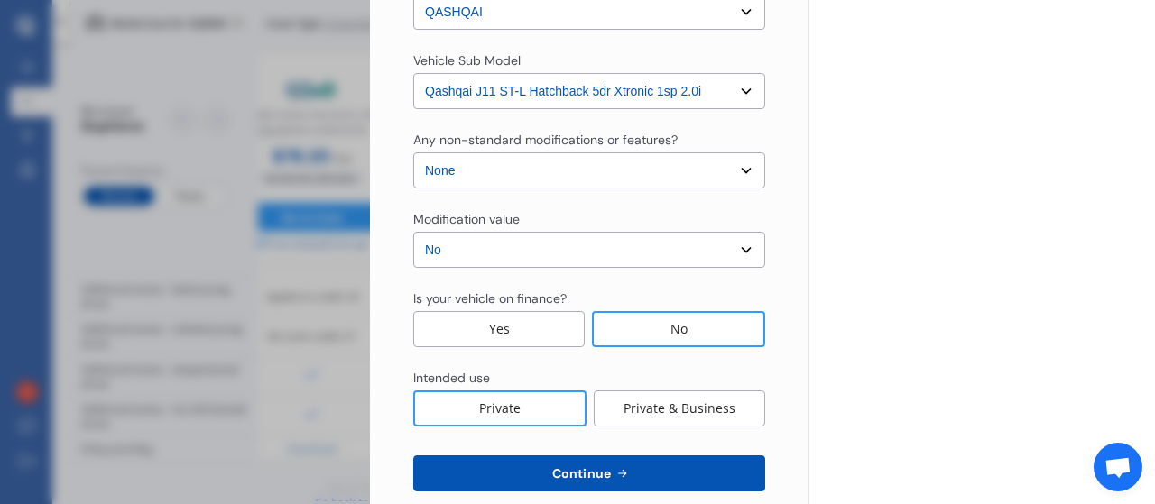
scroll to position [680, 0]
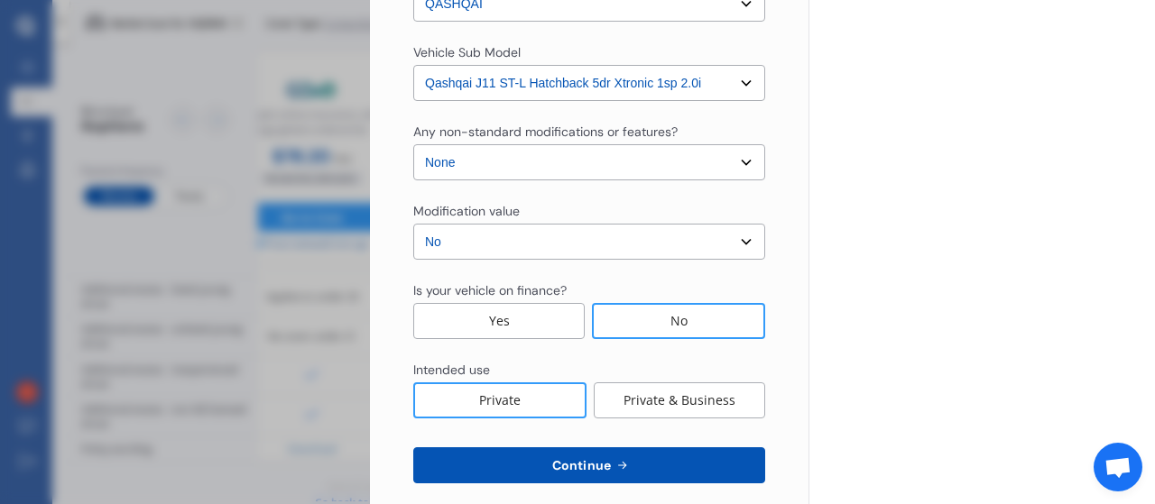
click at [646, 458] on button "Continue" at bounding box center [589, 465] width 352 height 36
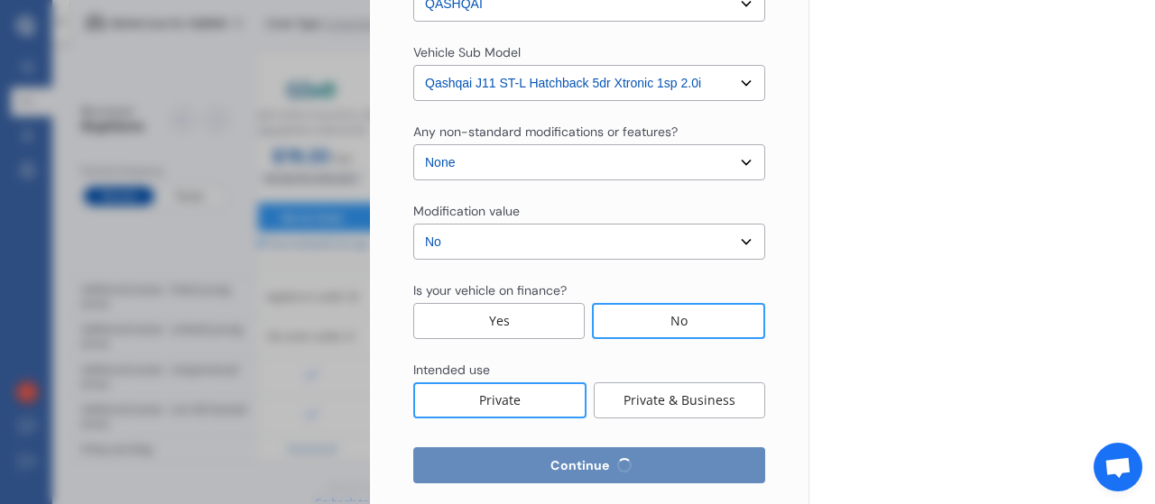
select select "06"
select select "04"
select select "1975"
select select "NZ_FULL"
select select "0"
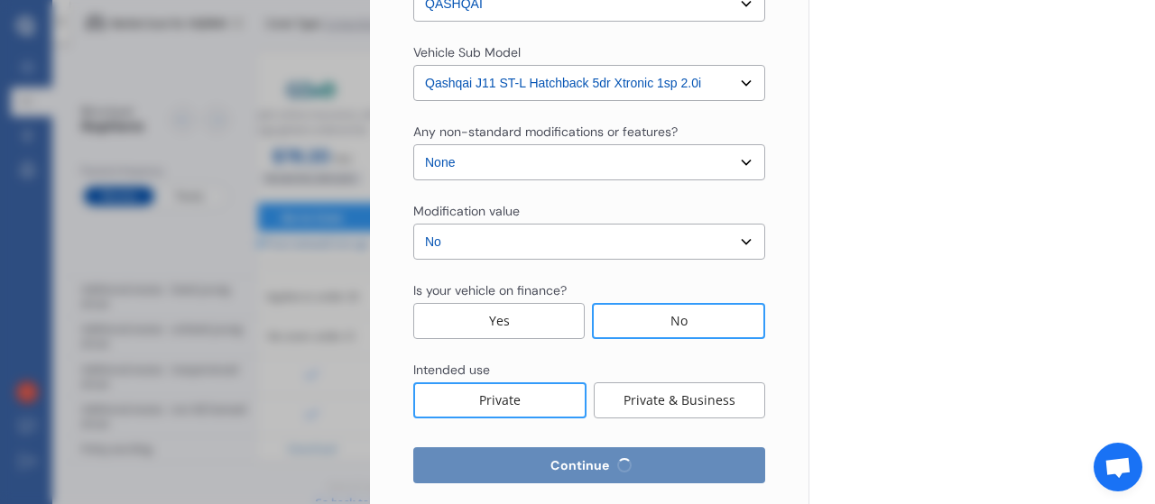
select select "25"
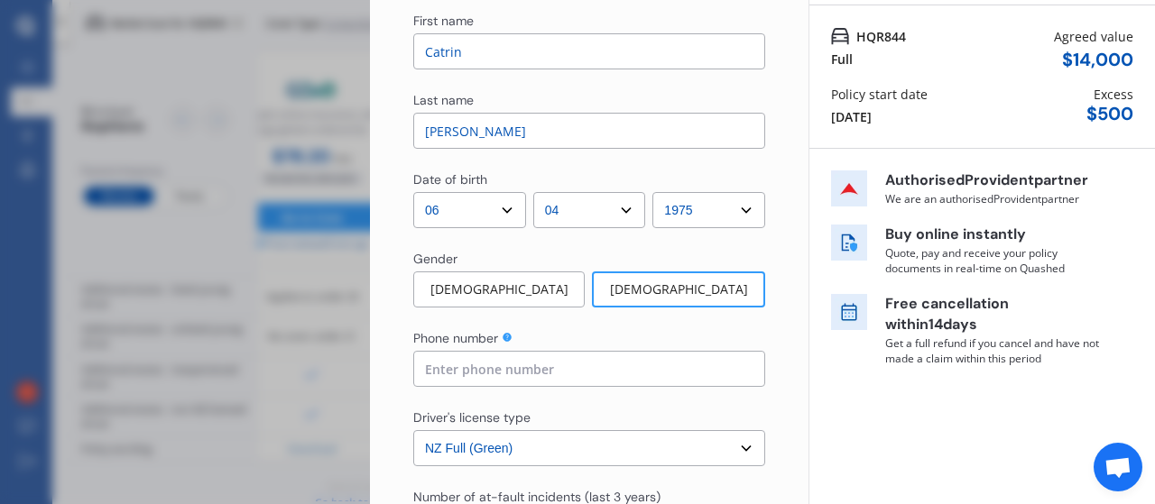
scroll to position [142, 0]
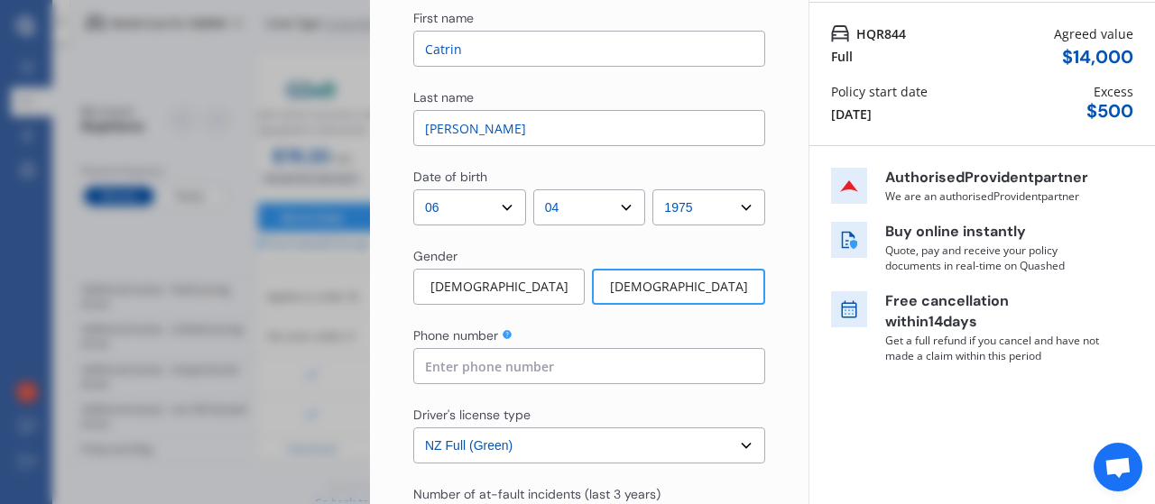
click at [696, 365] on input at bounding box center [589, 366] width 352 height 36
type input "0274222882"
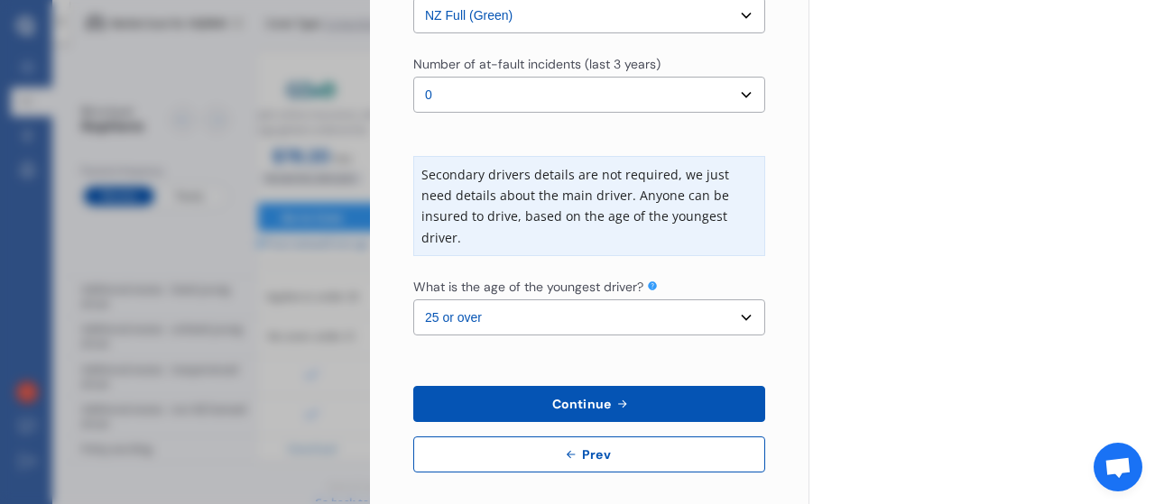
scroll to position [573, 0]
click at [612, 315] on select "Select the age of the youngest driver. 16 17 18 19 20 21 22 23 24 25 or over" at bounding box center [589, 317] width 352 height 36
select select "16"
click at [413, 299] on select "Select the age of the youngest driver. 16 17 18 19 20 21 22 23 24 25 or over" at bounding box center [589, 317] width 352 height 36
click at [593, 410] on button "Continue" at bounding box center [589, 403] width 352 height 36
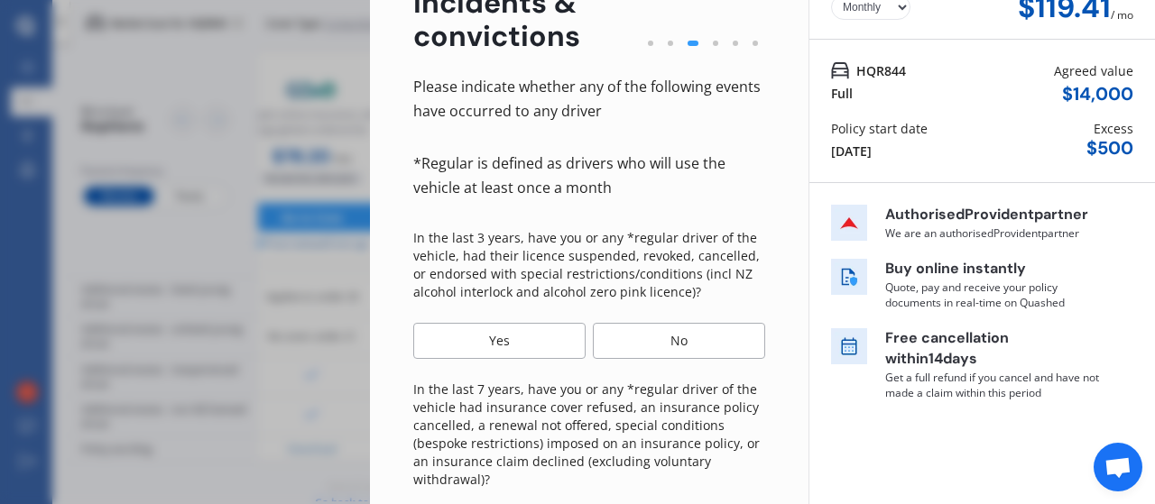
scroll to position [106, 0]
drag, startPoint x: 925, startPoint y: 77, endPoint x: 929, endPoint y: 87, distance: 11.4
click at [929, 87] on div "HQR844 Full Agreed value $ 14,000" at bounding box center [982, 81] width 302 height 43
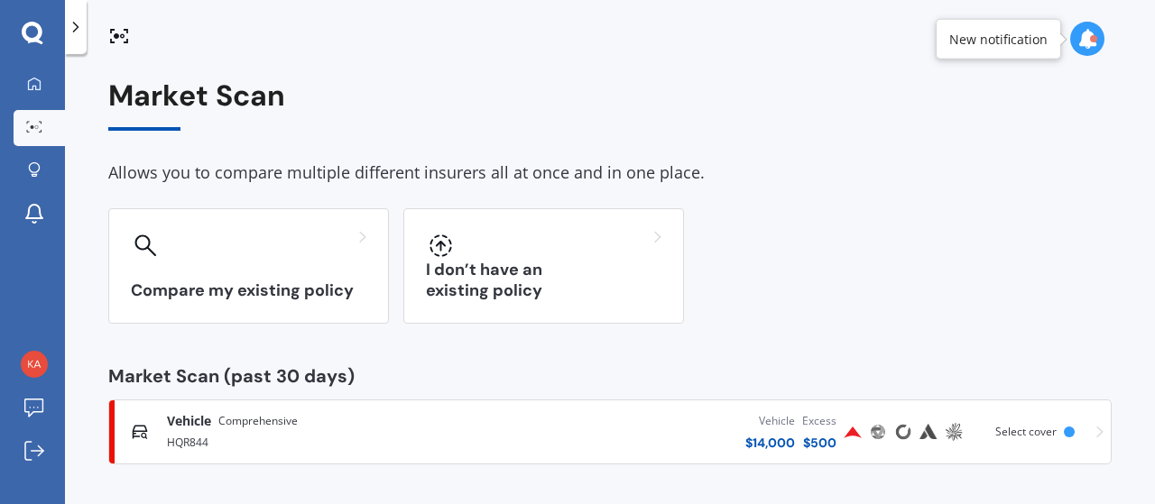
click at [732, 446] on div "Vehicle $ 14,000 Excess $ 500" at bounding box center [662, 432] width 354 height 54
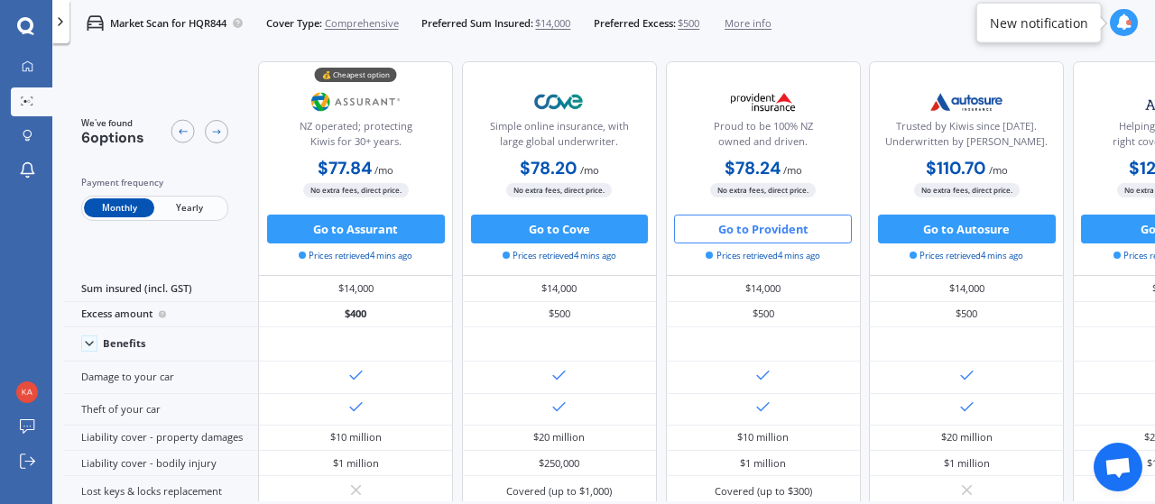
scroll to position [0, 404]
